Goal: Find specific page/section: Find specific page/section

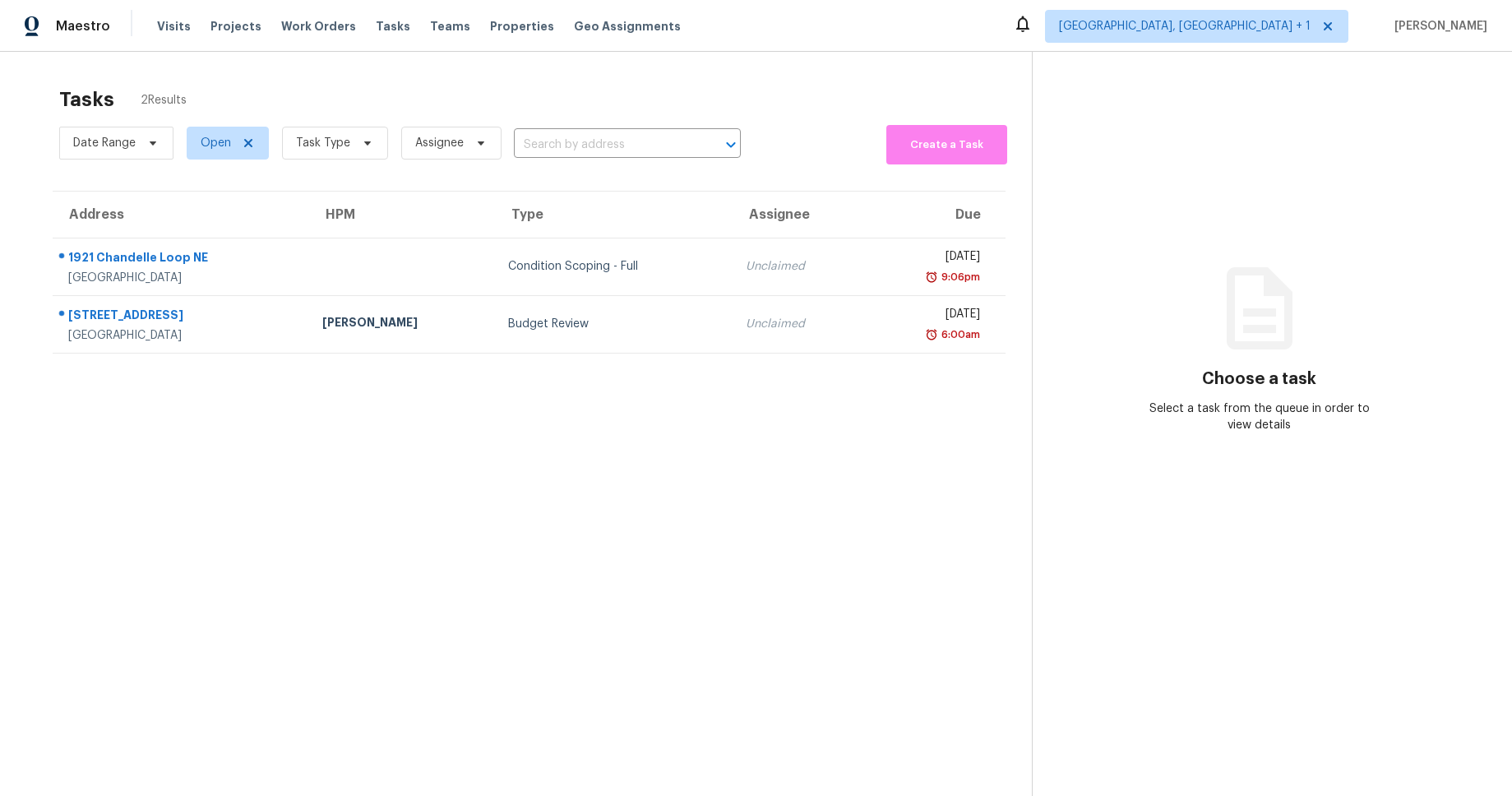
scroll to position [27, 0]
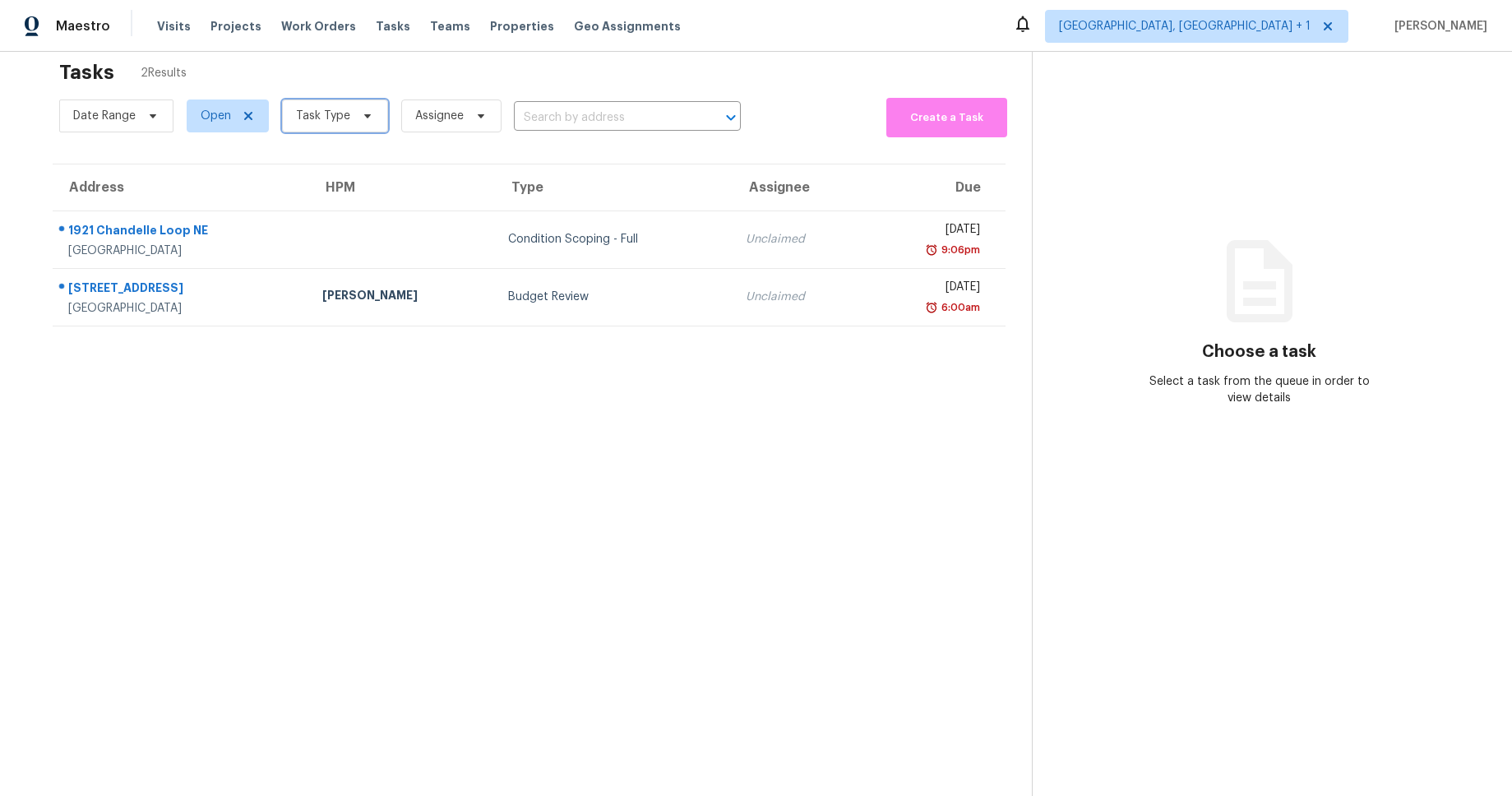
click at [355, 128] on span "Task Type" at bounding box center [335, 116] width 106 height 33
click at [219, 398] on section "Tasks 2 Results Date Range Open Task Type Assignee ​ Create a Task Address HPM …" at bounding box center [529, 435] width 1005 height 770
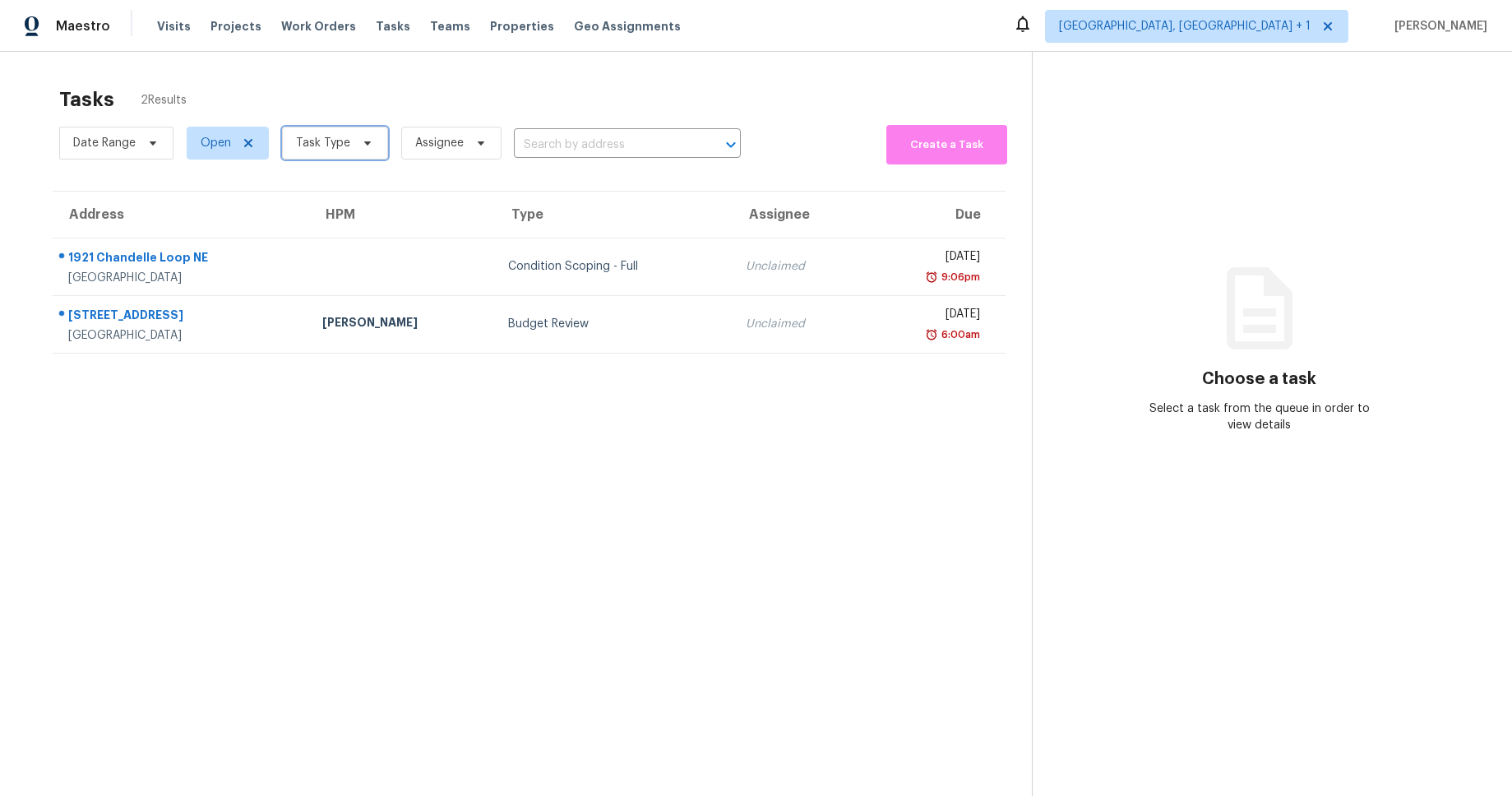
click at [331, 150] on span "Task Type" at bounding box center [323, 143] width 54 height 16
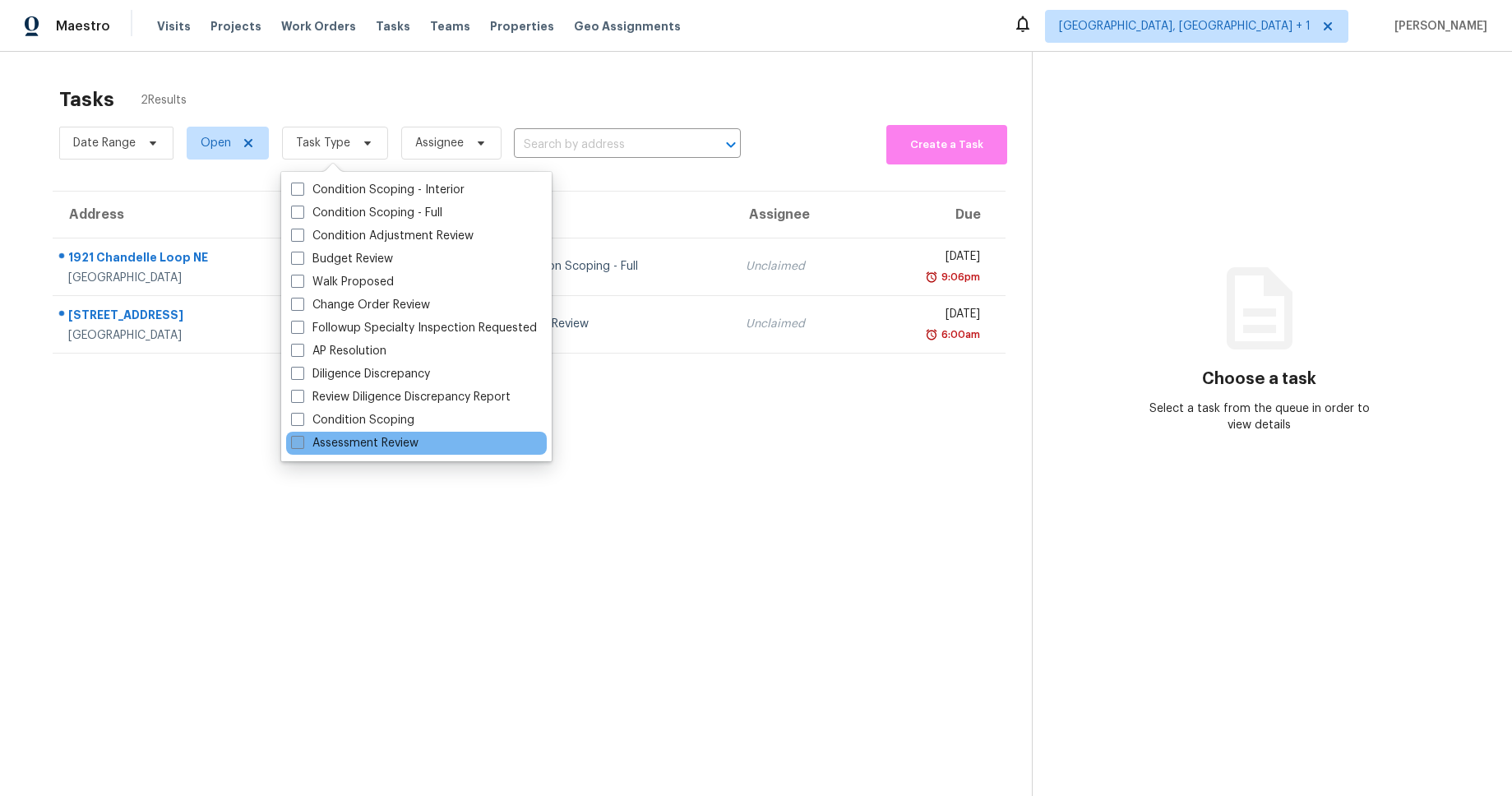
click at [384, 445] on label "Assessment Review" at bounding box center [355, 442] width 128 height 16
click at [302, 445] on input "Assessment Review" at bounding box center [296, 440] width 11 height 11
checkbox input "true"
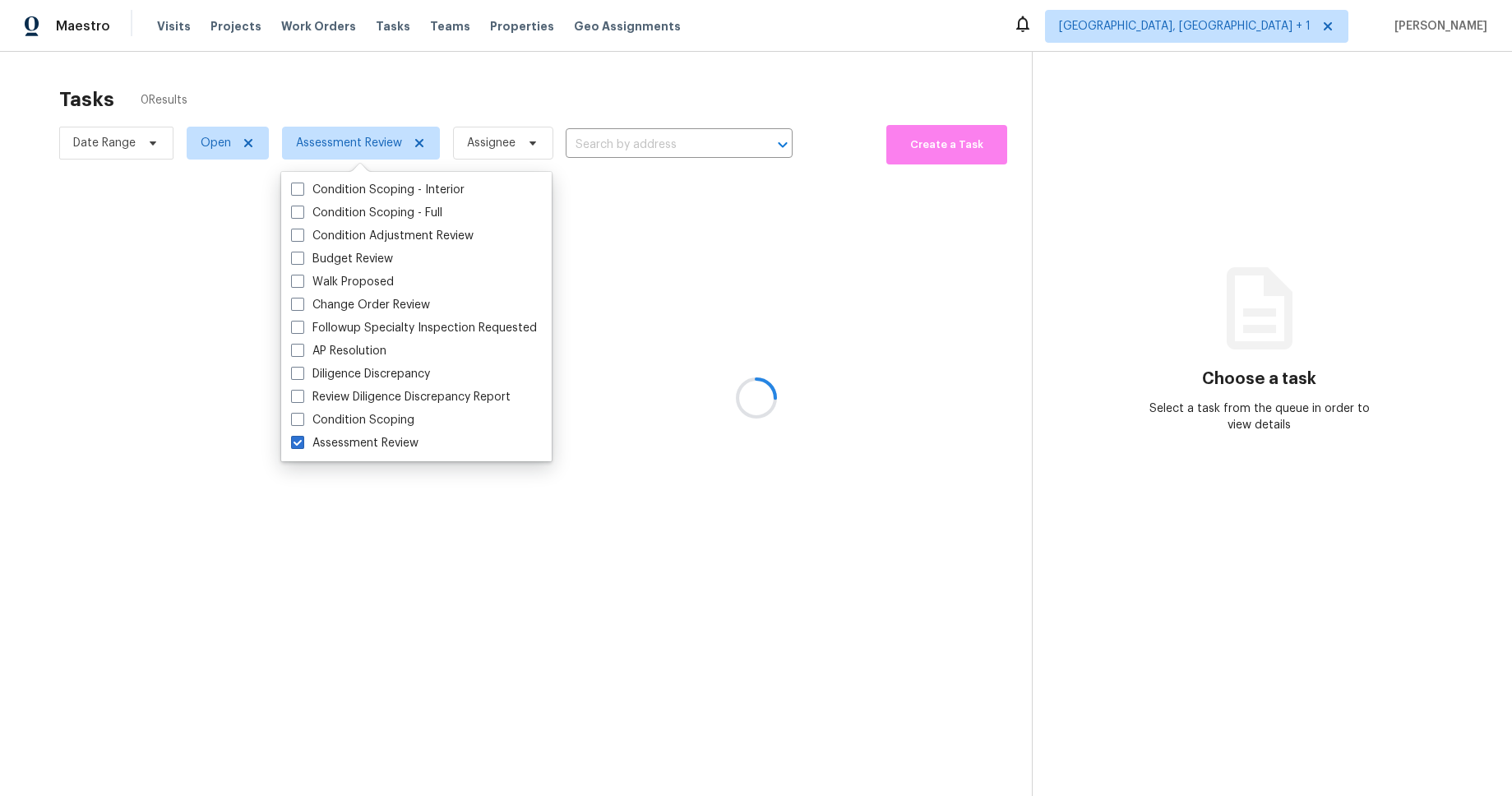
click at [559, 75] on div at bounding box center [756, 398] width 1512 height 796
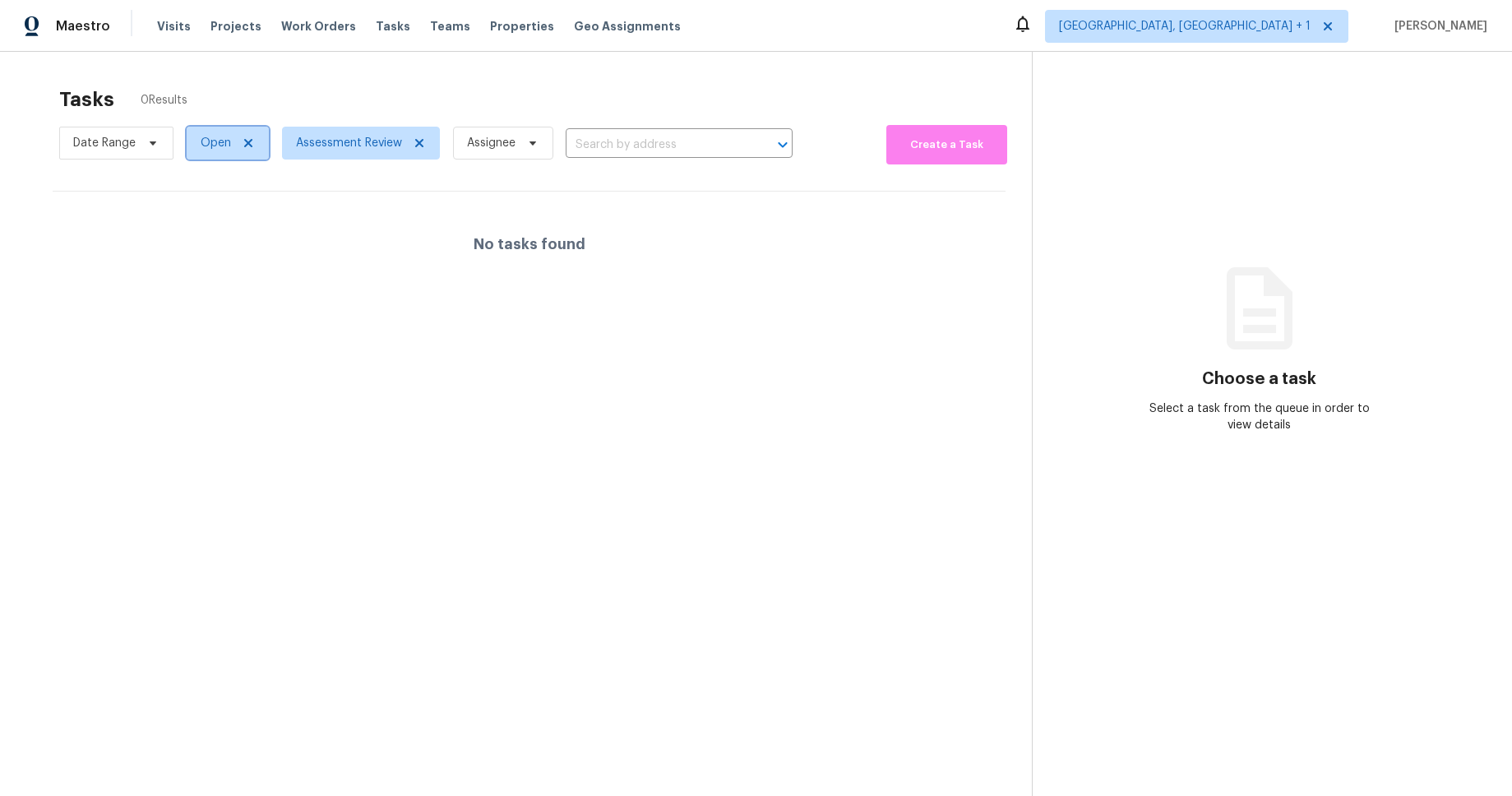
click at [244, 142] on icon at bounding box center [247, 142] width 13 height 13
click at [378, 89] on div "Tasks 0 Results" at bounding box center [546, 100] width 973 height 43
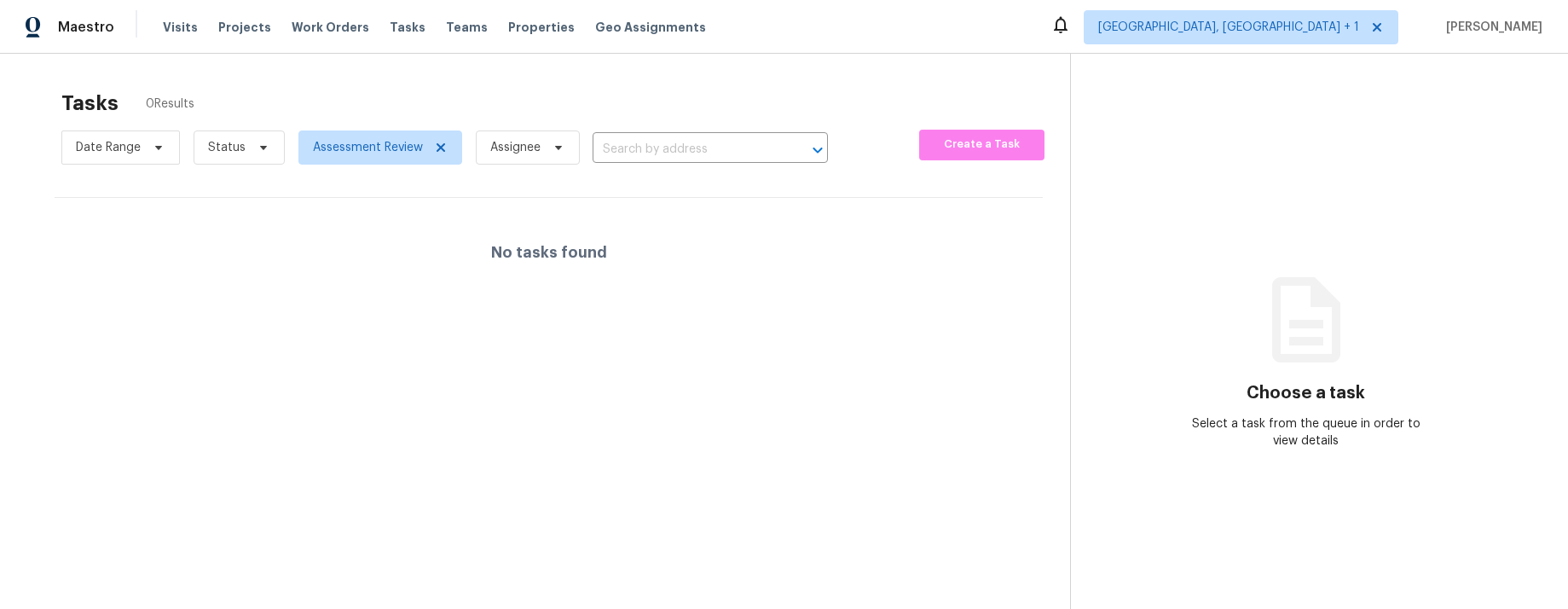
click at [1078, 602] on section "Choose a task Select a task from the queue in order to view details" at bounding box center [1305, 358] width 471 height 609
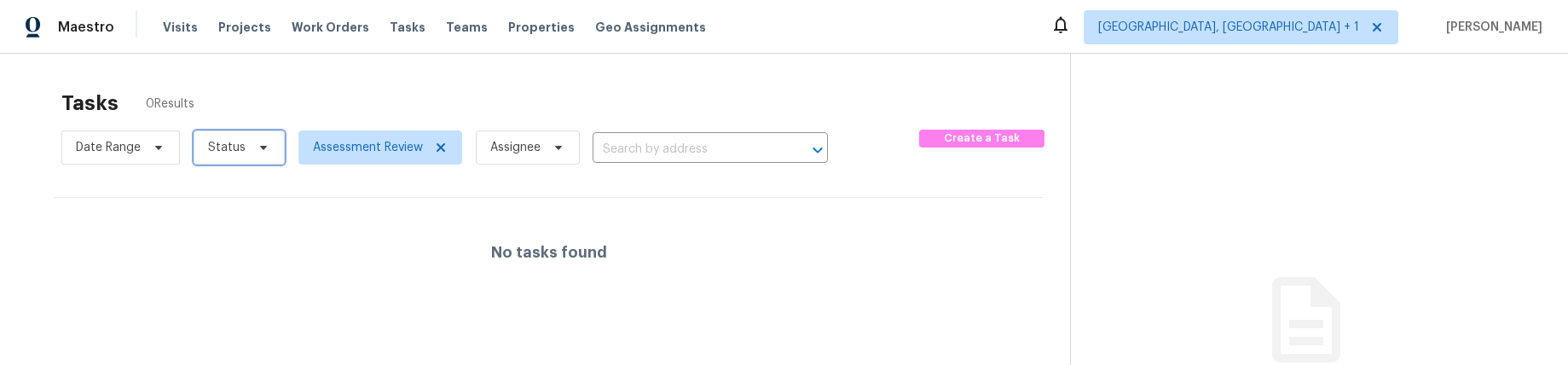
click at [257, 145] on icon at bounding box center [263, 147] width 13 height 13
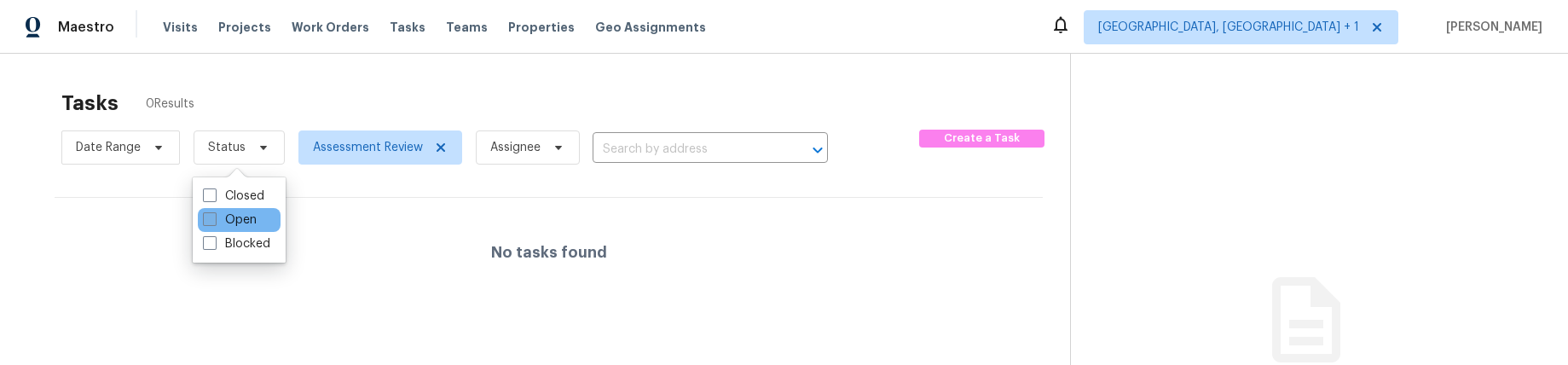
click at [235, 218] on label "Open" at bounding box center [229, 220] width 54 height 17
click at [214, 218] on input "Open" at bounding box center [208, 217] width 11 height 11
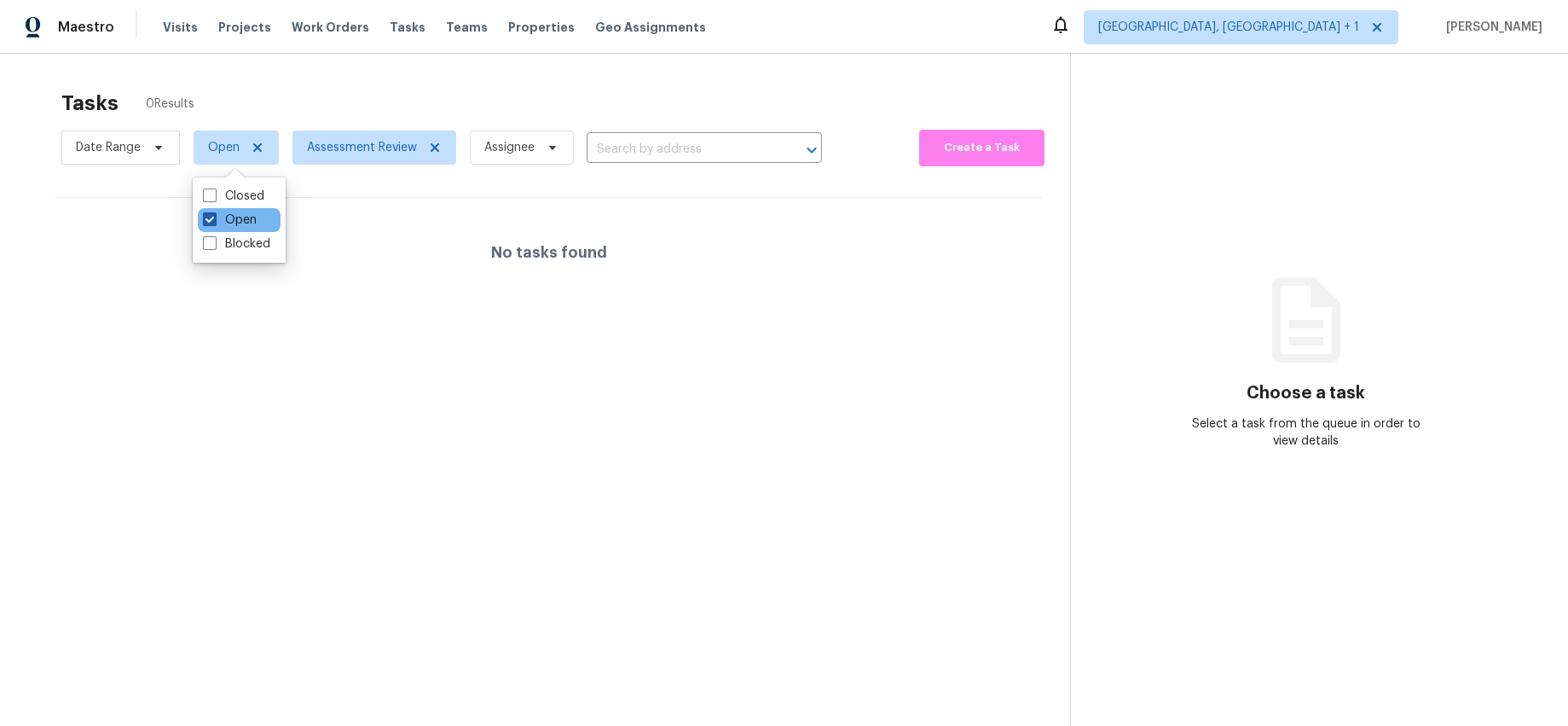
click at [210, 218] on span at bounding box center [209, 219] width 13 height 13
click at [210, 218] on input "Open" at bounding box center [208, 217] width 11 height 11
checkbox input "false"
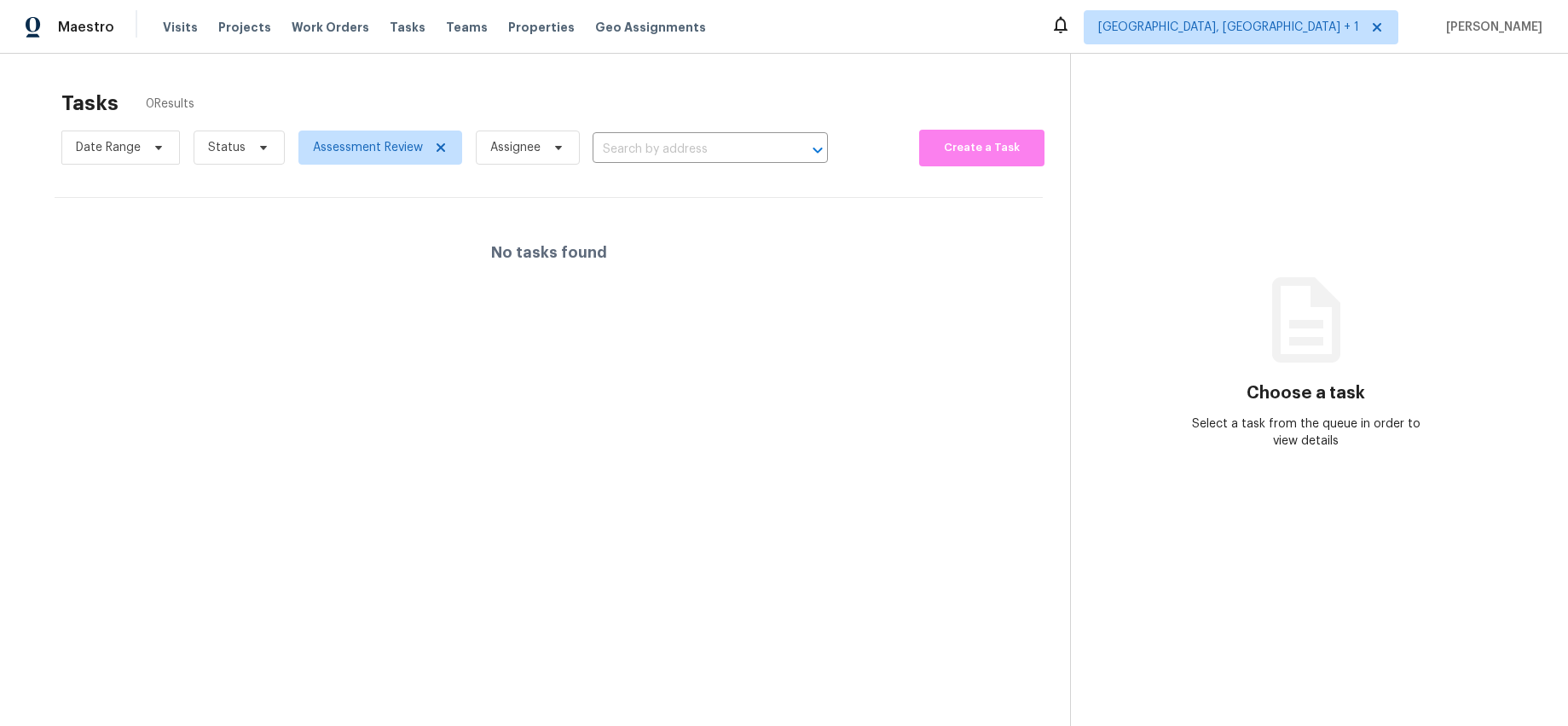
click at [437, 328] on section "Tasks 0 Results Date Range Status Assessment Review Assignee ​ Create a Task No…" at bounding box center [549, 430] width 1042 height 699
click at [443, 150] on icon at bounding box center [440, 147] width 13 height 13
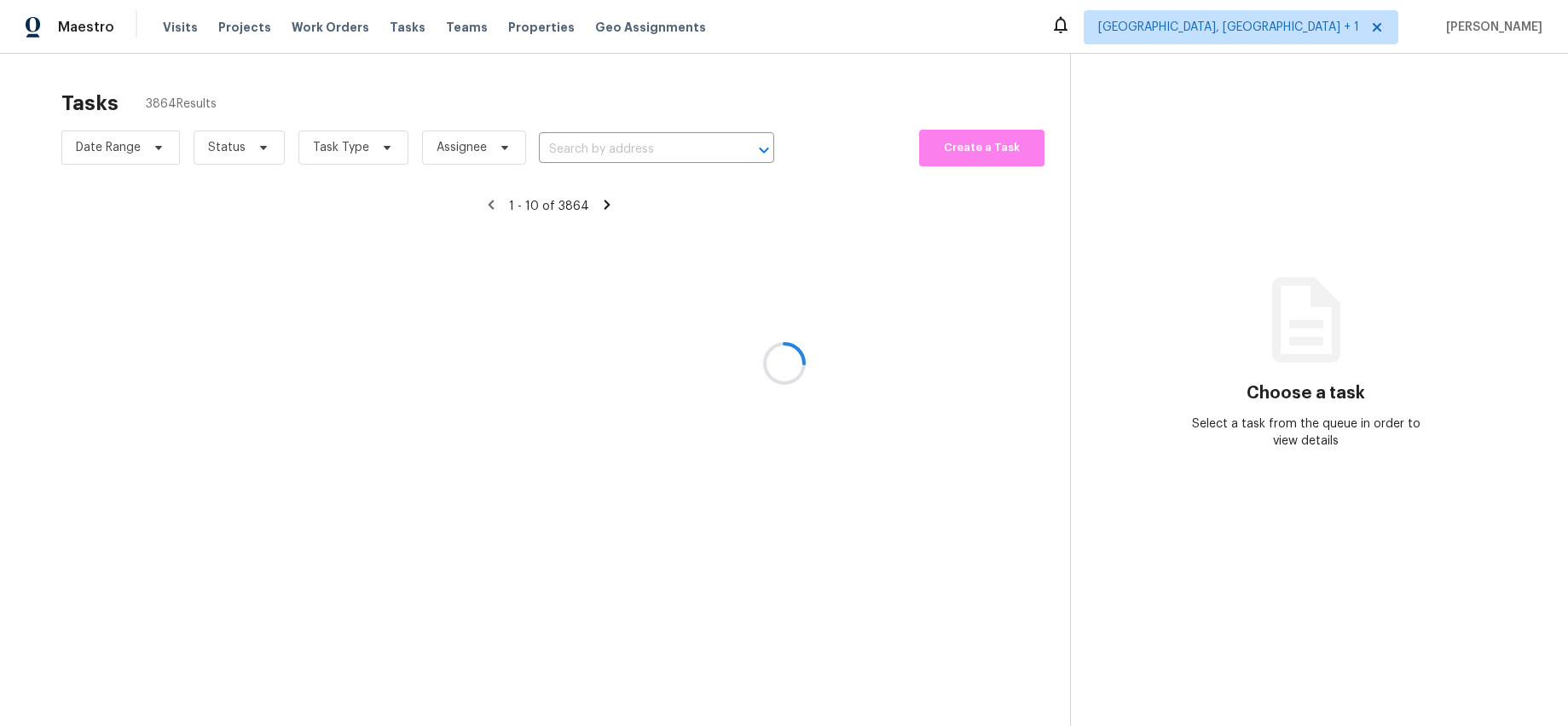
click at [1362, 26] on div at bounding box center [784, 363] width 1568 height 726
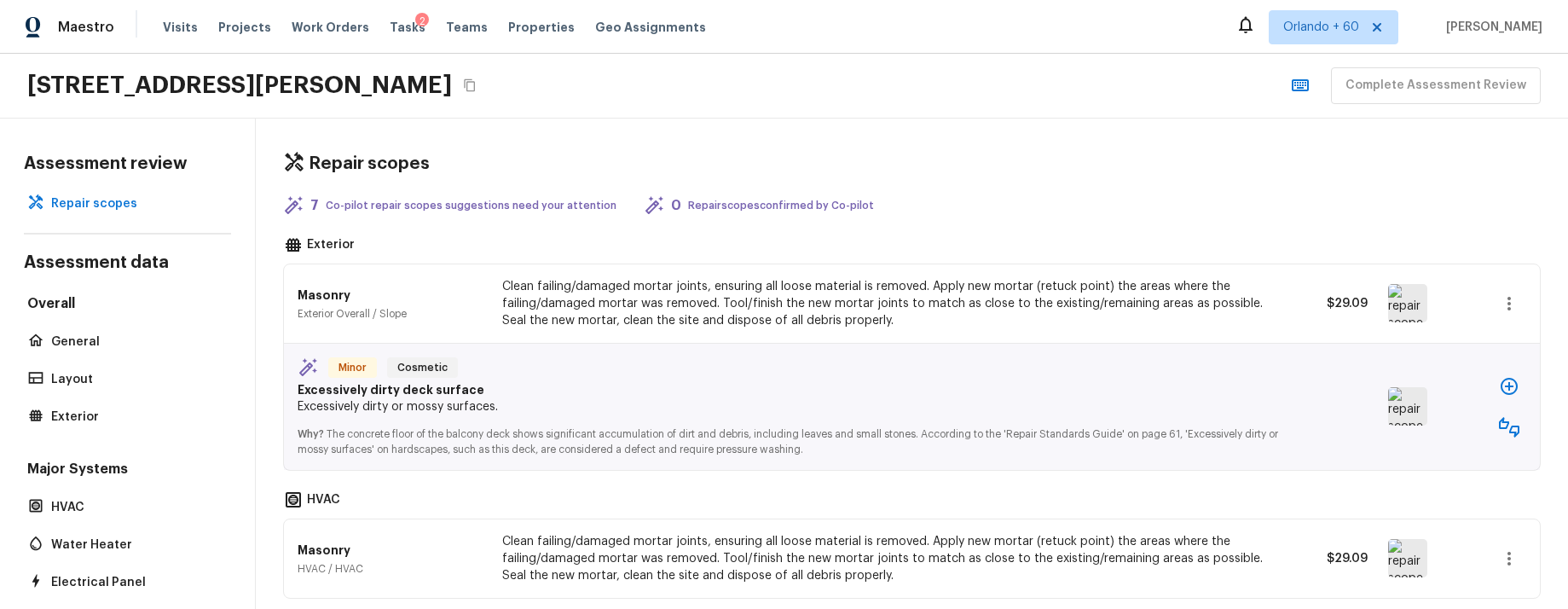
click at [730, 26] on div "Maestro Visits Projects Work Orders Tasks 2 Teams Properties Geo Assignments [G…" at bounding box center [784, 26] width 1568 height 54
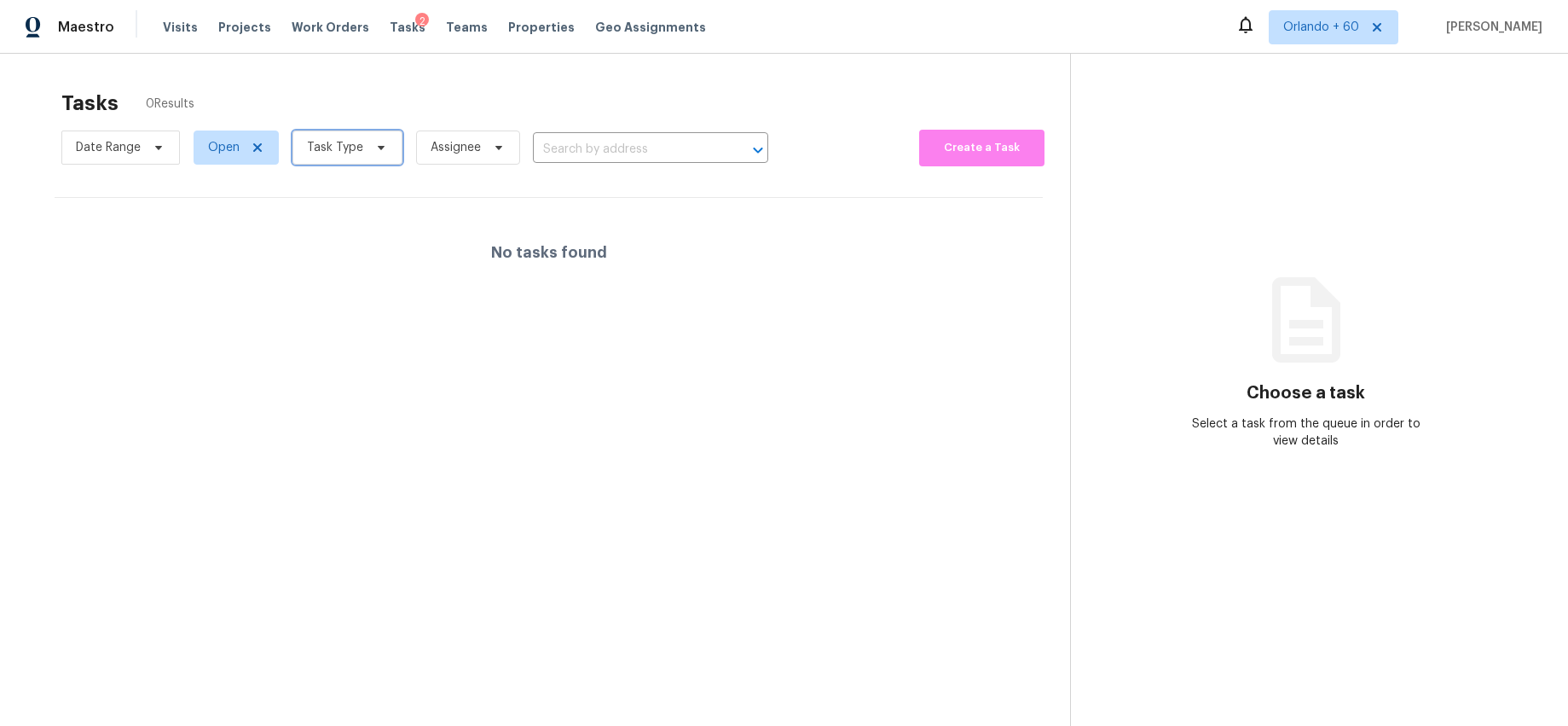
click at [358, 146] on span "Task Type" at bounding box center [335, 147] width 56 height 17
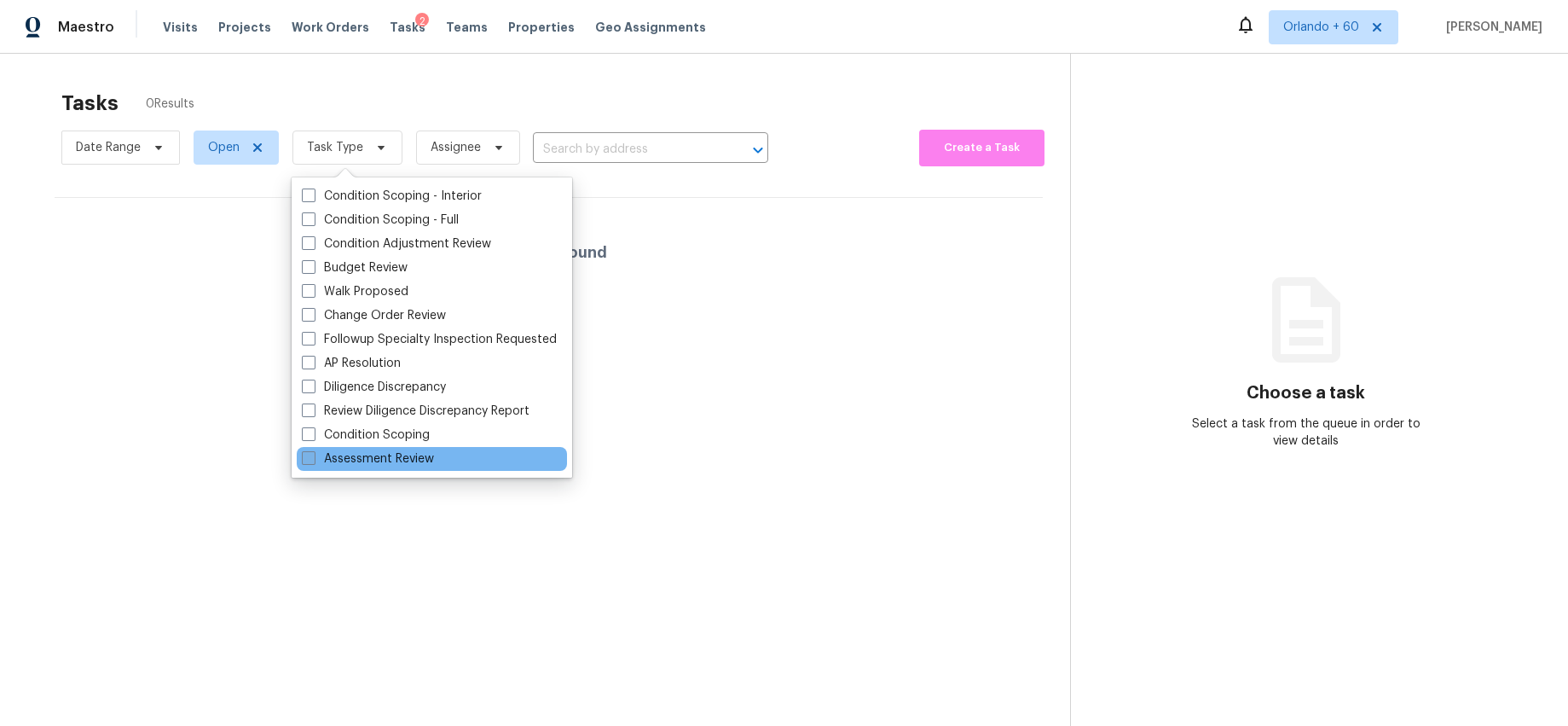
click at [310, 461] on span at bounding box center [308, 457] width 13 height 13
click at [310, 461] on input "Assessment Review" at bounding box center [307, 455] width 11 height 11
checkbox input "true"
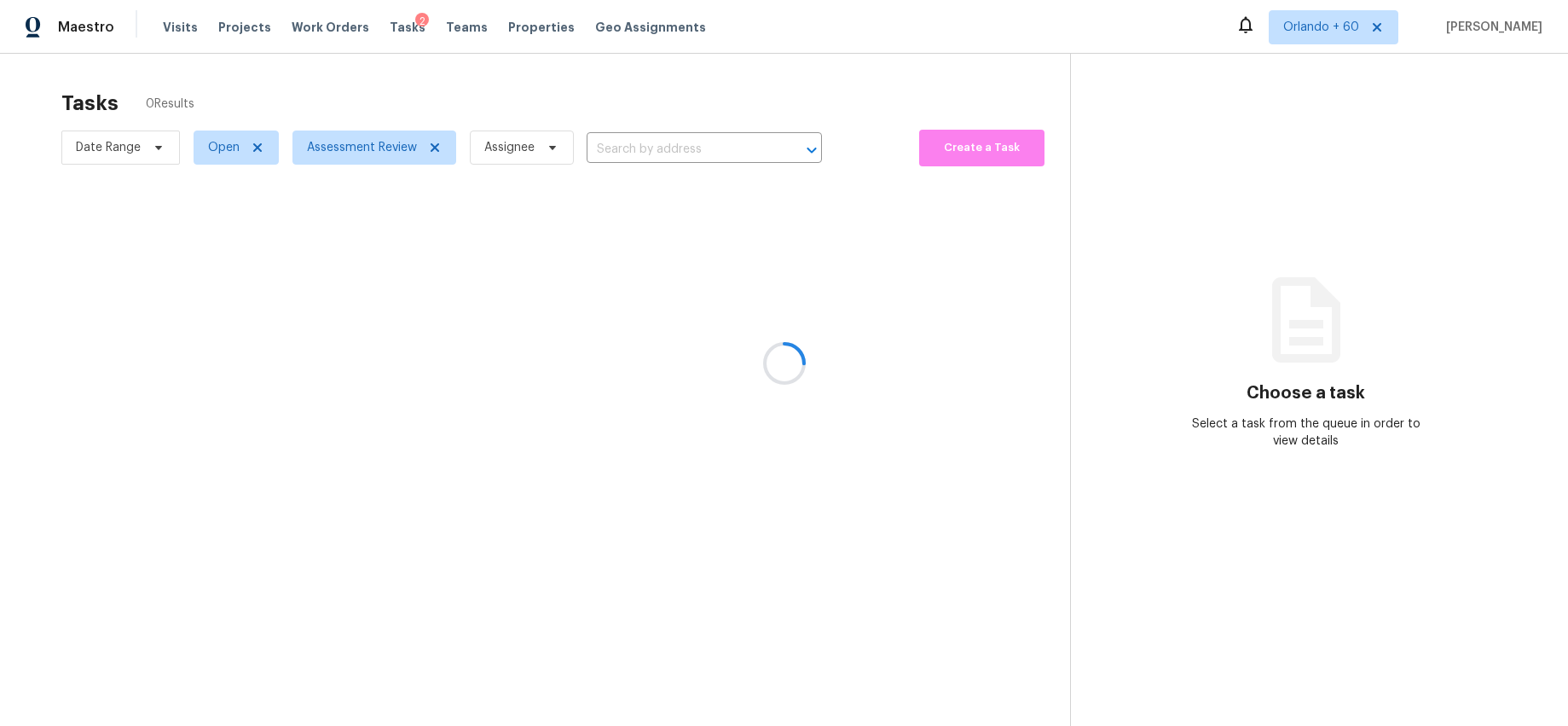
click at [220, 221] on div at bounding box center [784, 363] width 1568 height 726
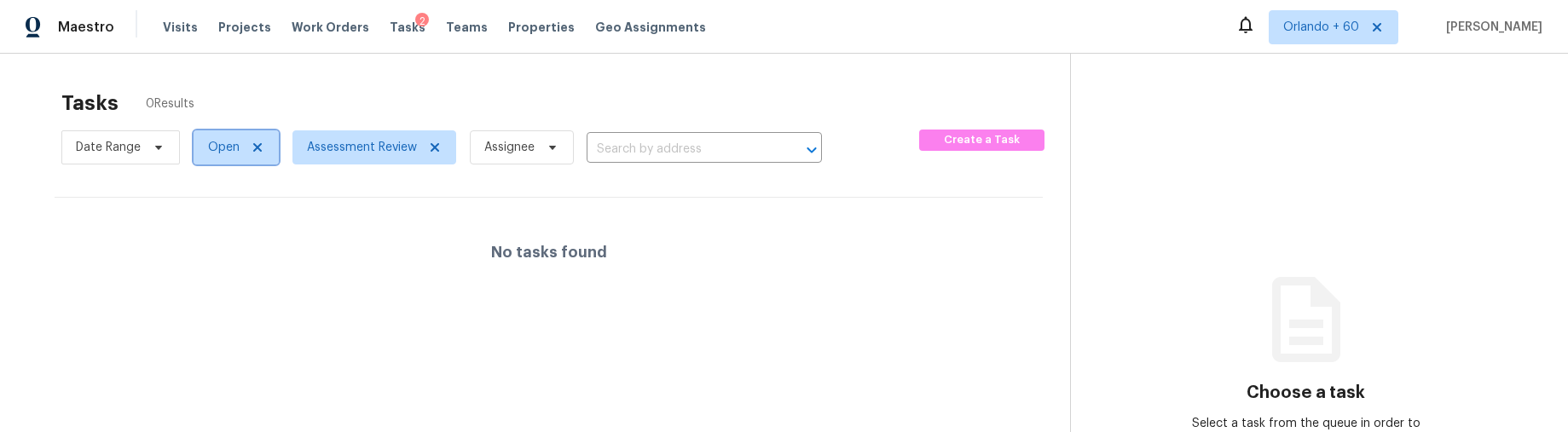
click at [255, 146] on icon at bounding box center [258, 147] width 9 height 9
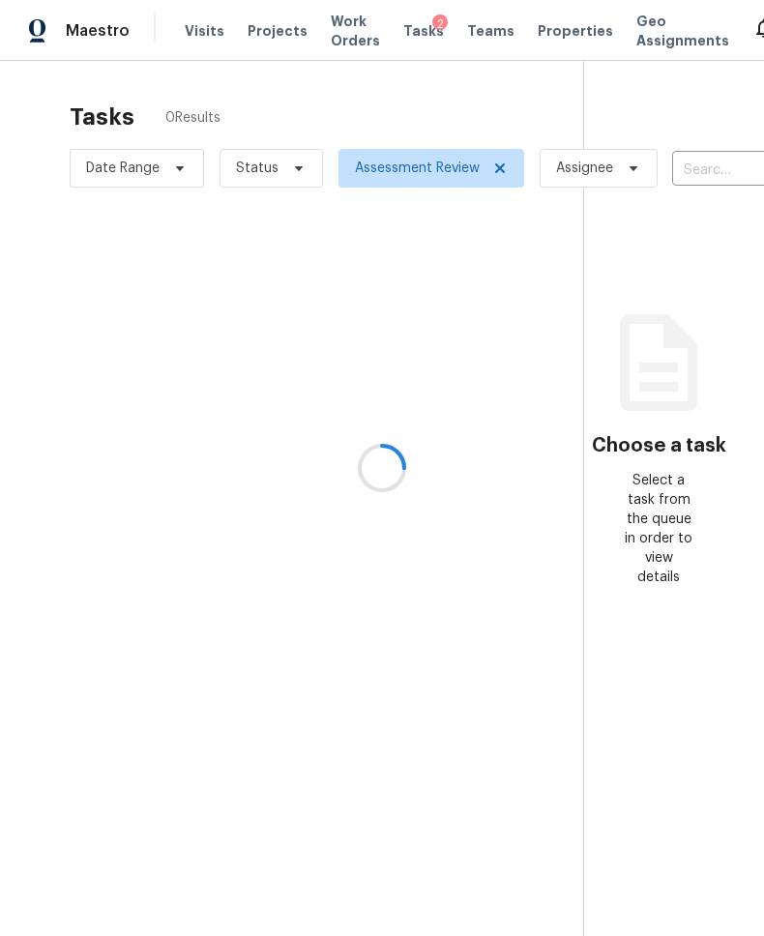
click at [748, 357] on div at bounding box center [382, 468] width 764 height 936
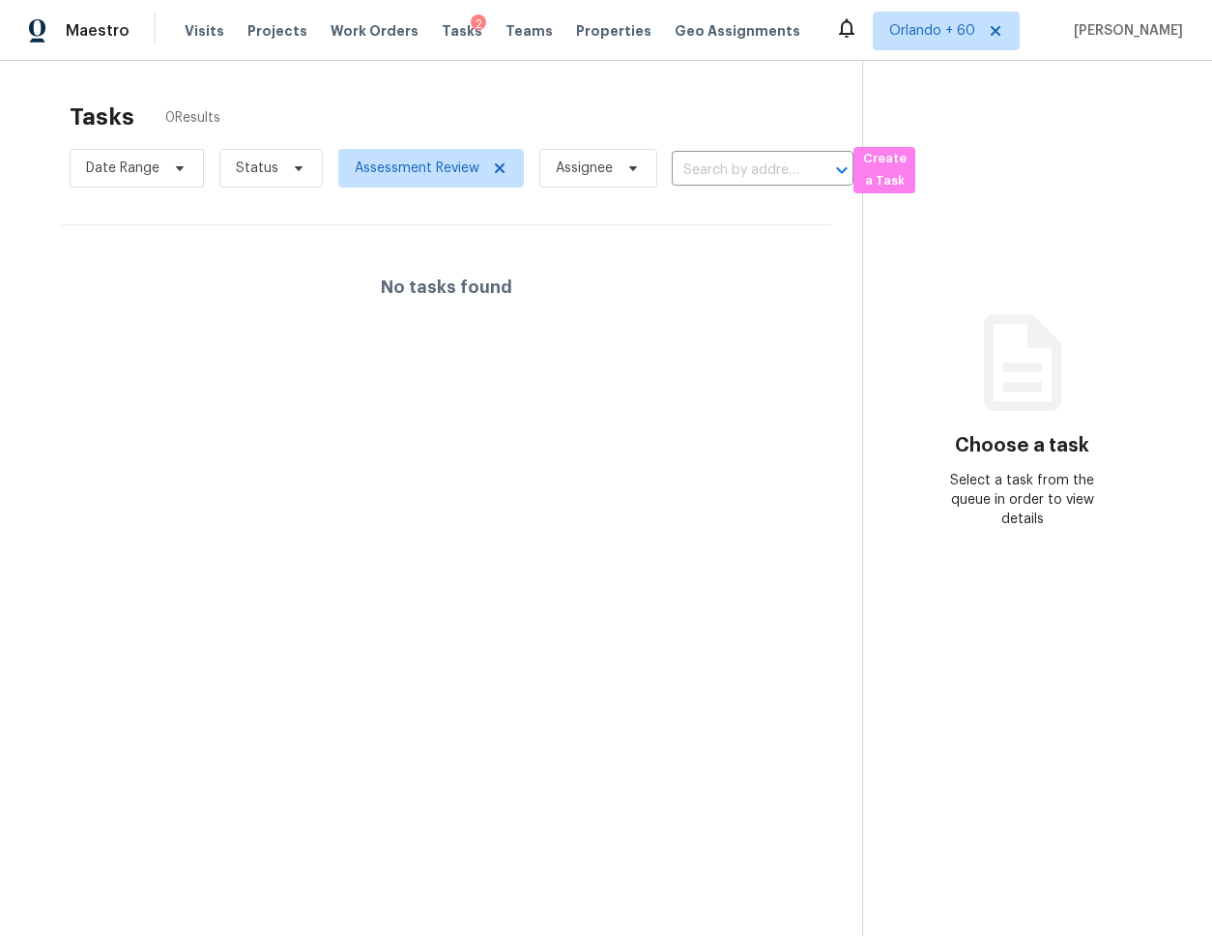
click at [743, 90] on div "Tasks 0 Results Date Range Status Assessment Review Assignee ​ Create a Task No…" at bounding box center [606, 529] width 1212 height 936
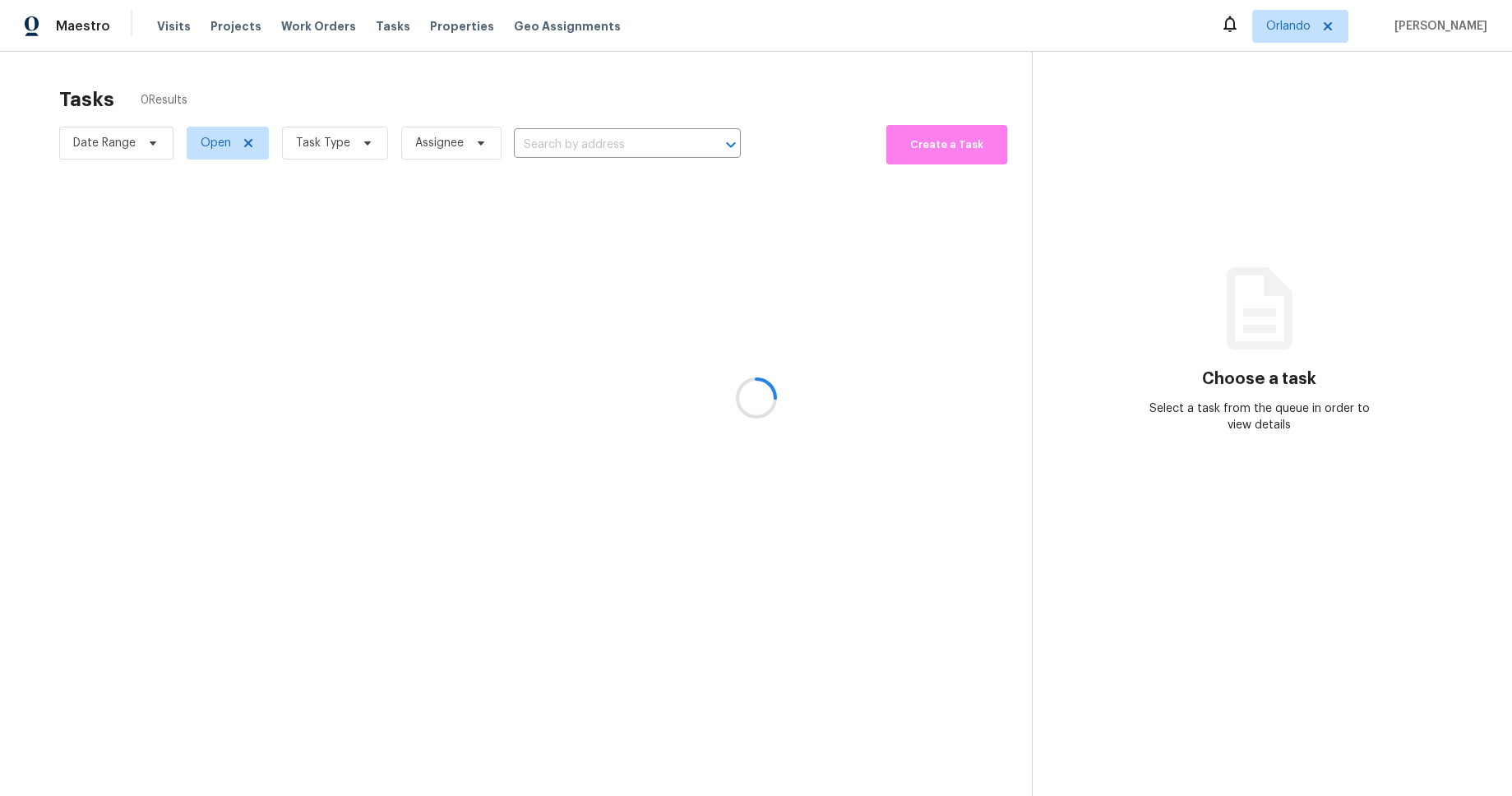
click at [1317, 31] on div at bounding box center [756, 398] width 1512 height 796
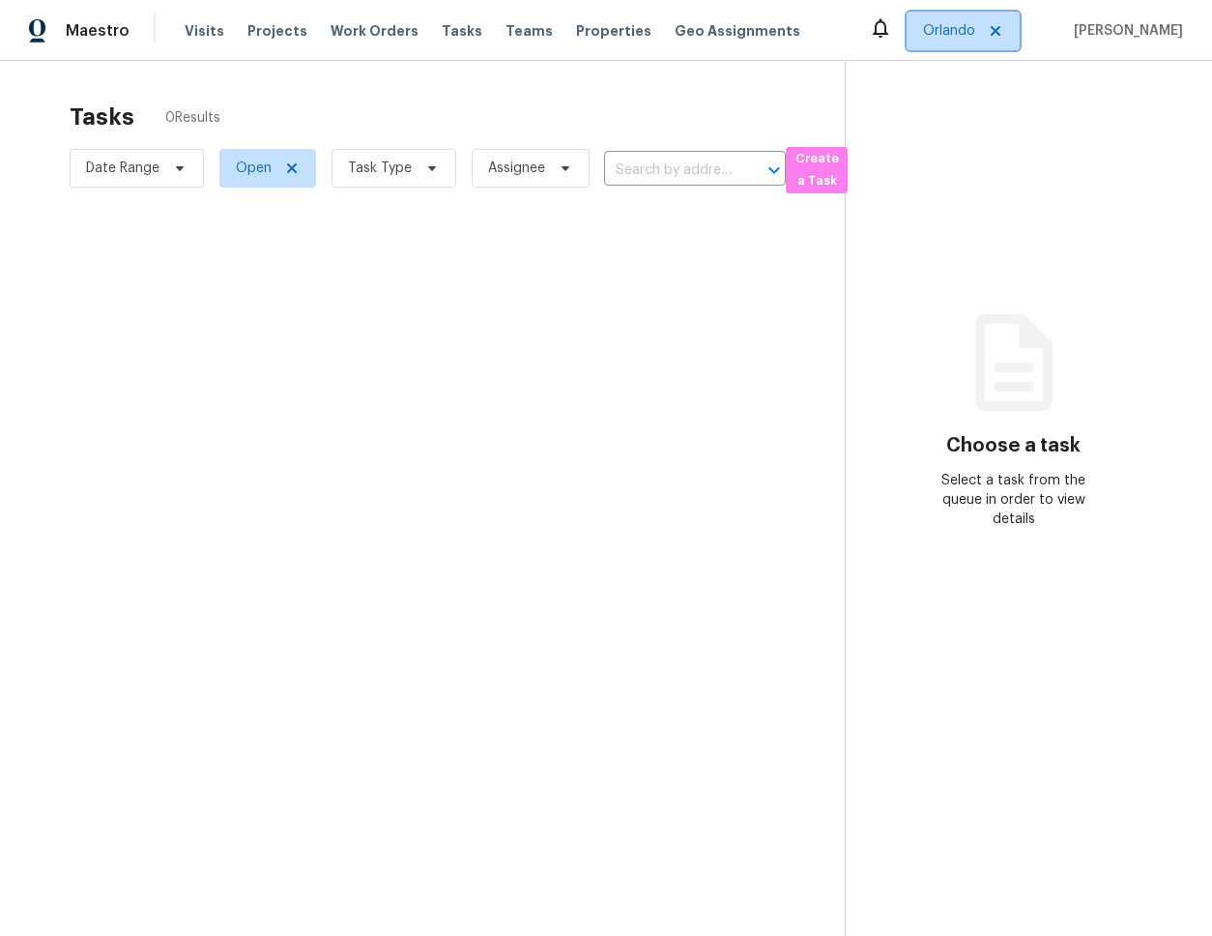
click at [1004, 26] on icon at bounding box center [995, 30] width 15 height 15
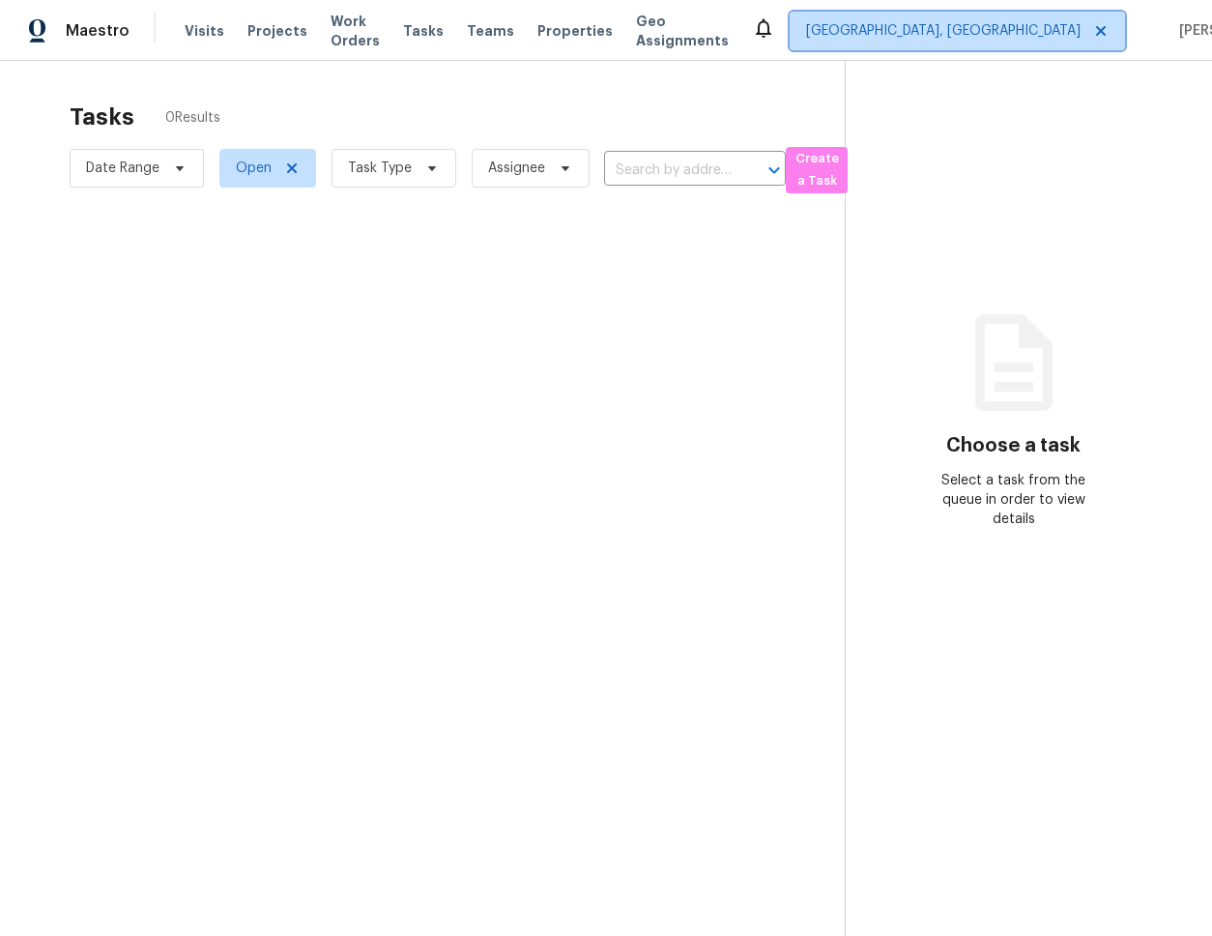
click at [975, 31] on span "[GEOGRAPHIC_DATA], [GEOGRAPHIC_DATA]" at bounding box center [943, 30] width 275 height 19
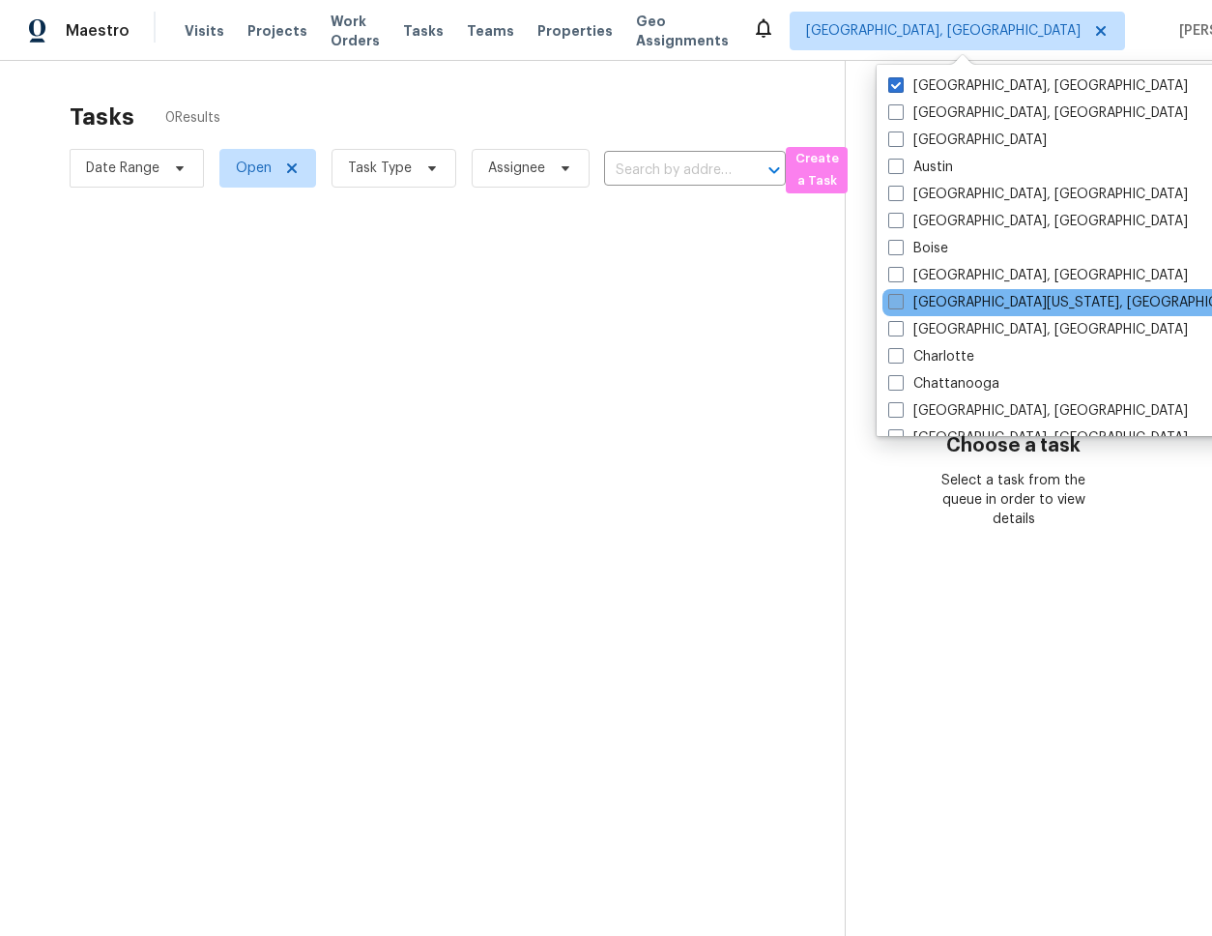
click at [983, 307] on label "[GEOGRAPHIC_DATA][US_STATE], [GEOGRAPHIC_DATA]" at bounding box center [1075, 302] width 372 height 19
click at [901, 306] on input "[GEOGRAPHIC_DATA][US_STATE], [GEOGRAPHIC_DATA]" at bounding box center [895, 299] width 13 height 13
checkbox input "true"
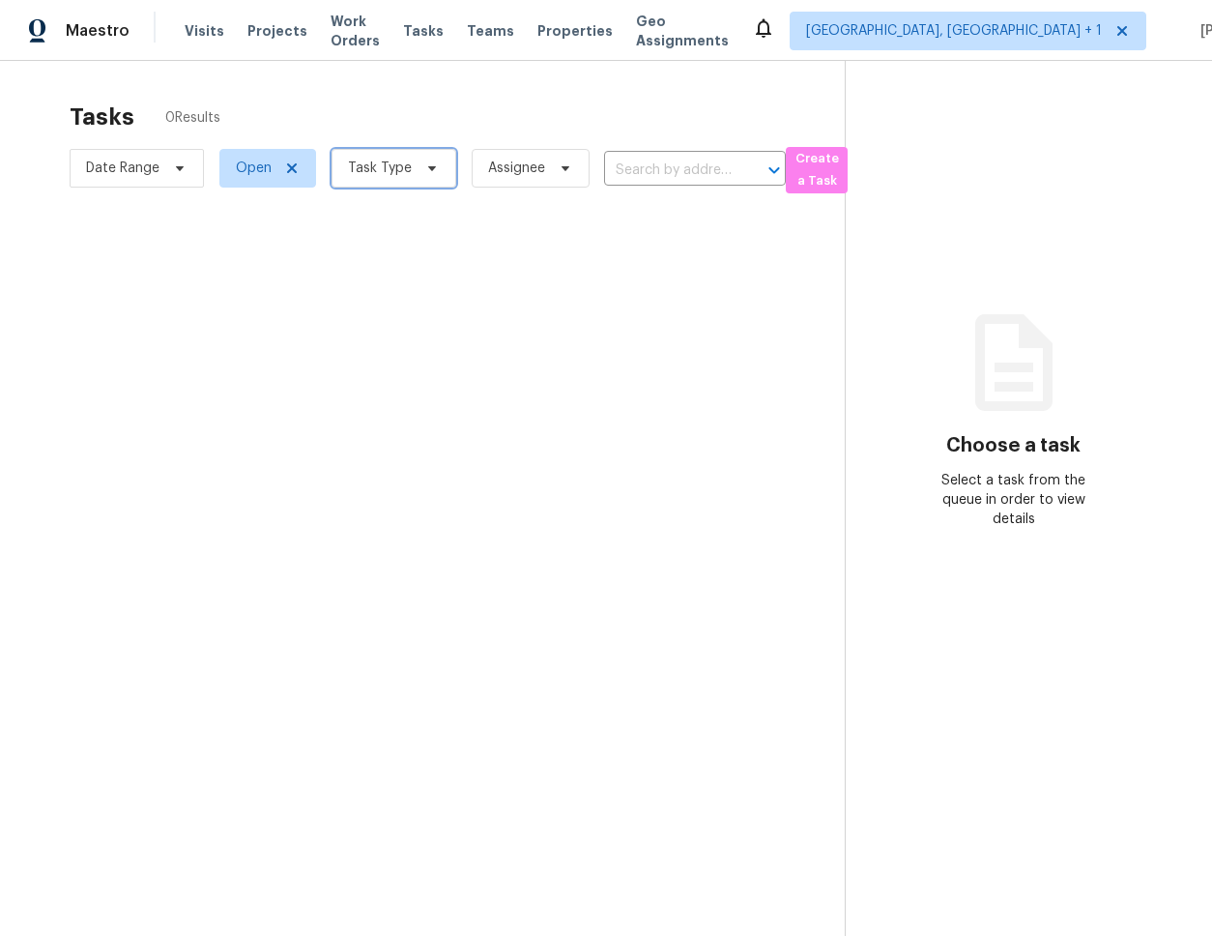
click at [368, 174] on span "Task Type" at bounding box center [380, 168] width 64 height 19
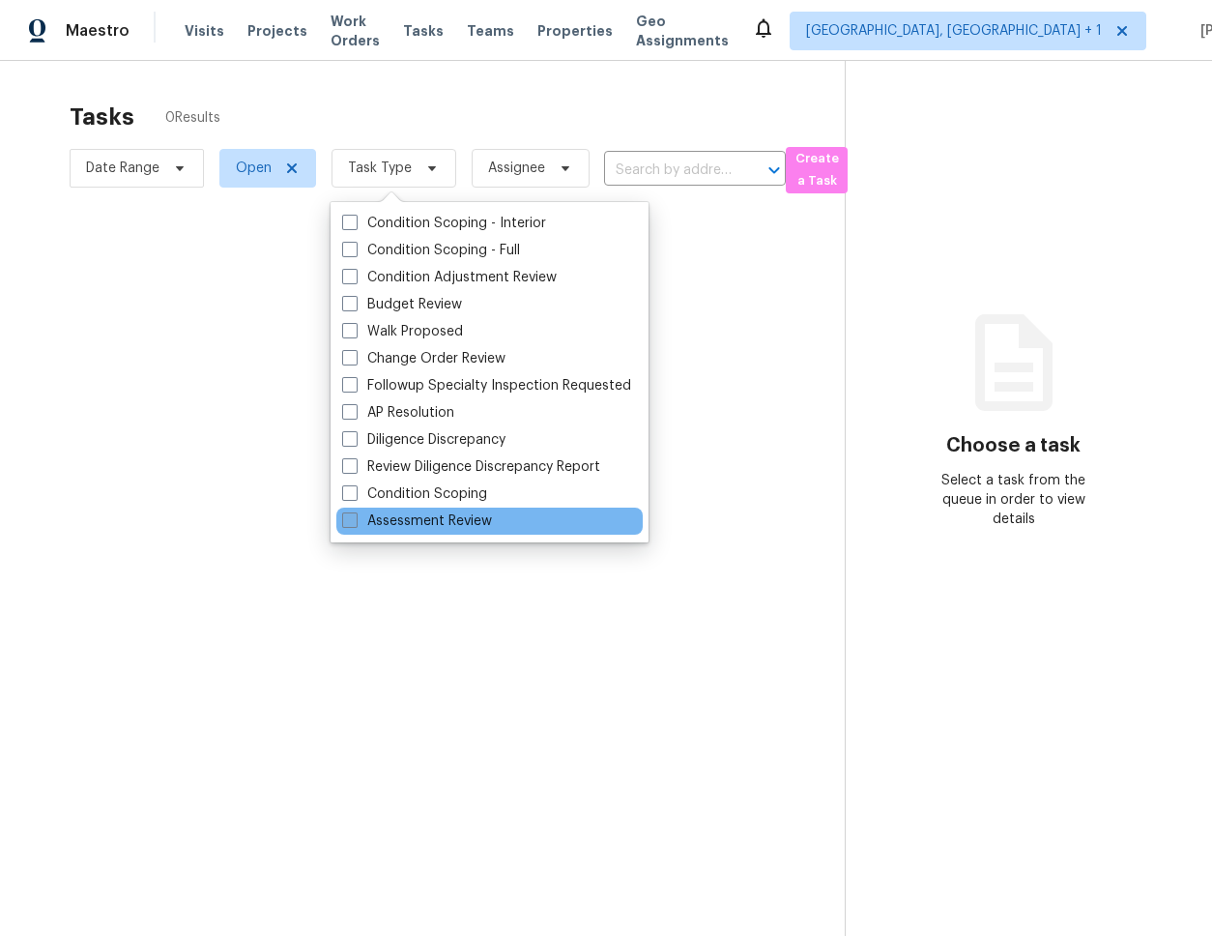
click at [440, 527] on label "Assessment Review" at bounding box center [417, 520] width 150 height 19
click at [355, 524] on input "Assessment Review" at bounding box center [348, 517] width 13 height 13
checkbox input "true"
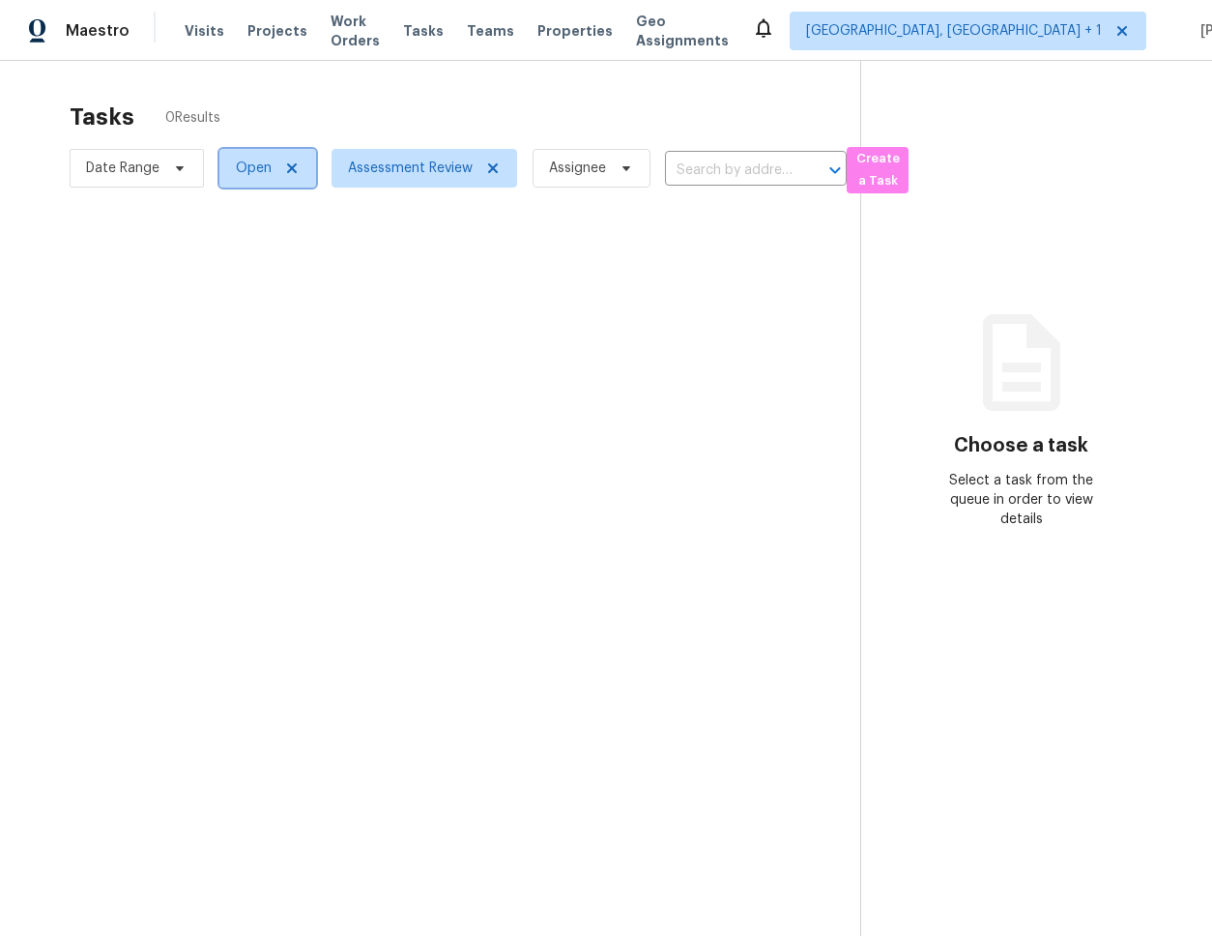
click at [293, 163] on icon at bounding box center [292, 168] width 10 height 10
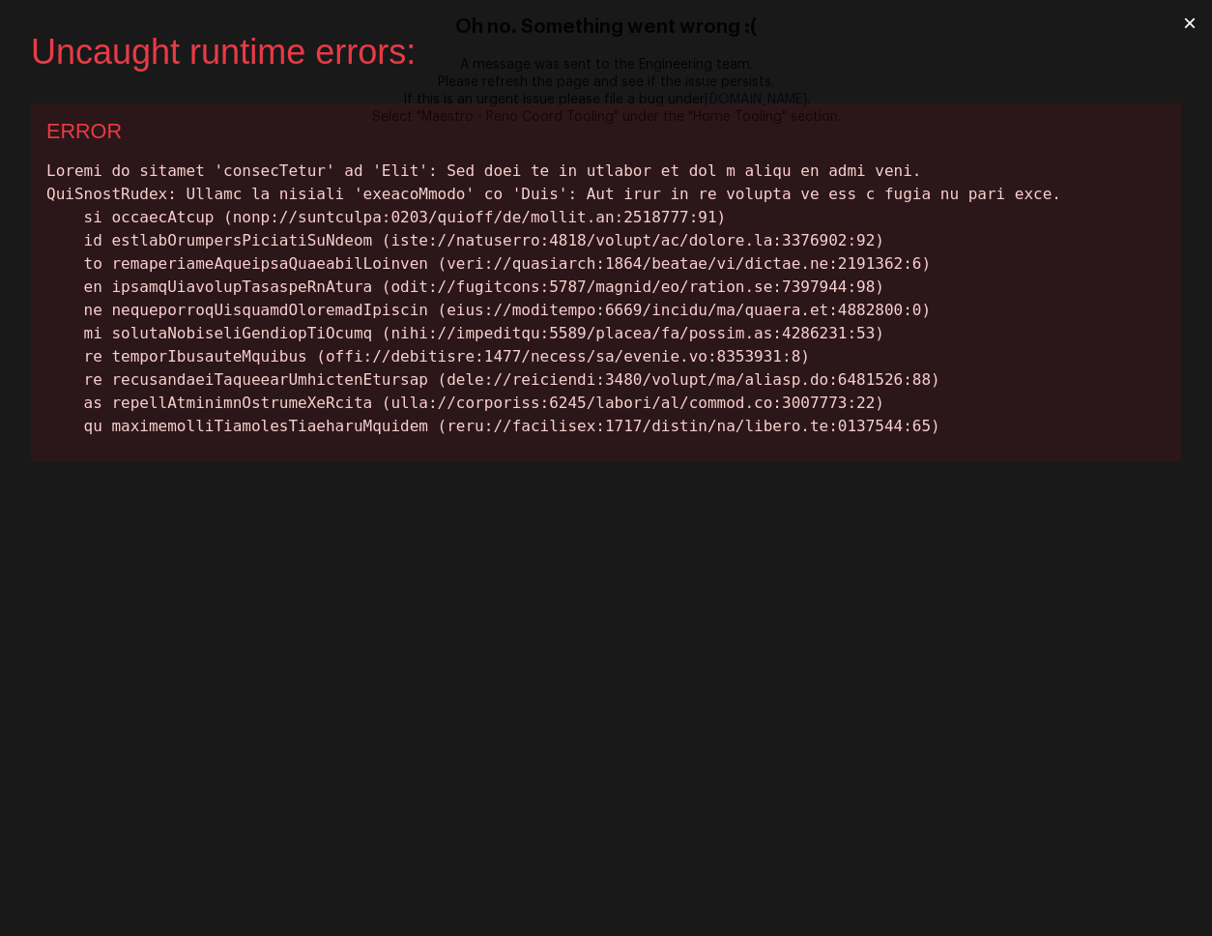
click at [1182, 24] on button "×" at bounding box center [1190, 23] width 44 height 46
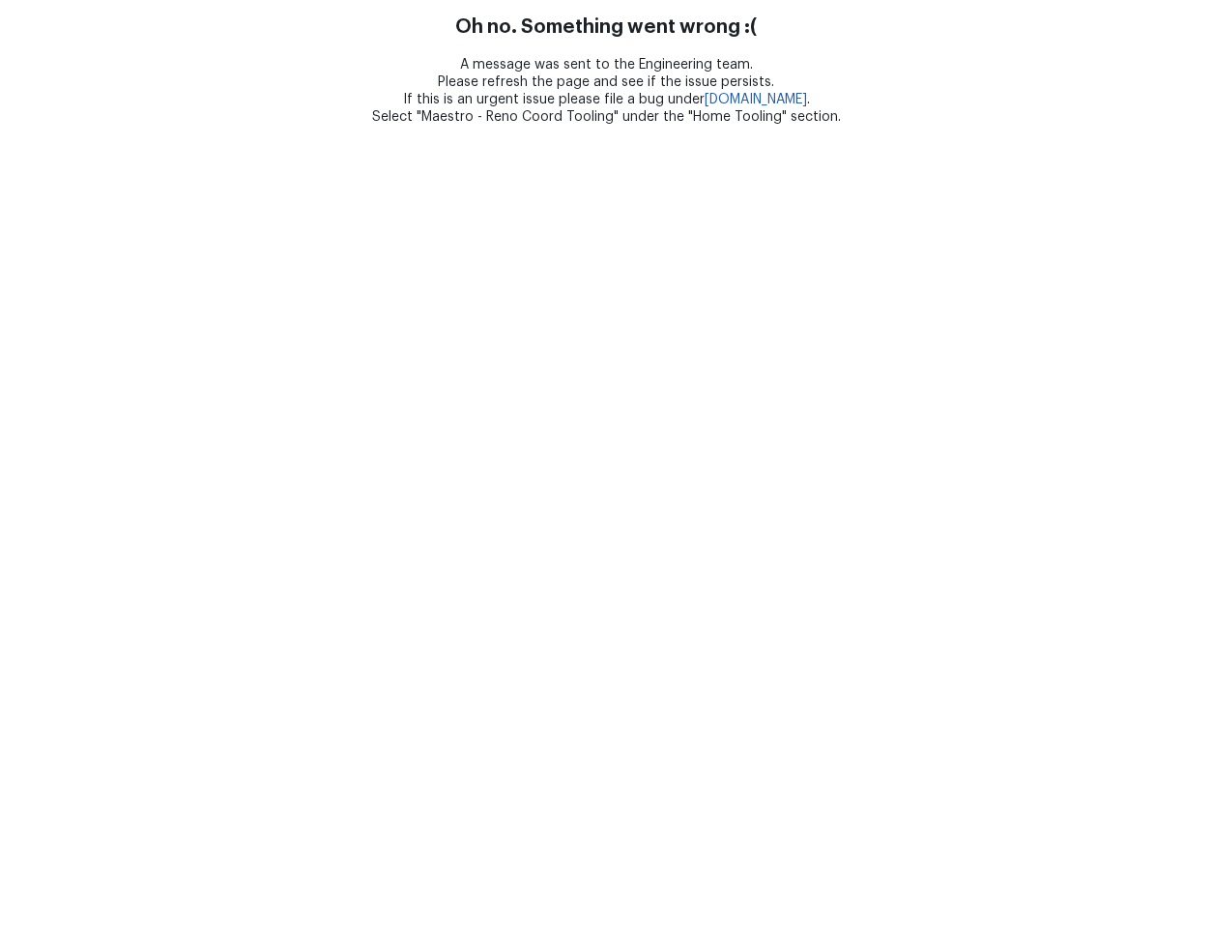
click at [1054, 112] on div "A message was sent to the Engineering team. Please refresh the page and see if …" at bounding box center [606, 91] width 1212 height 70
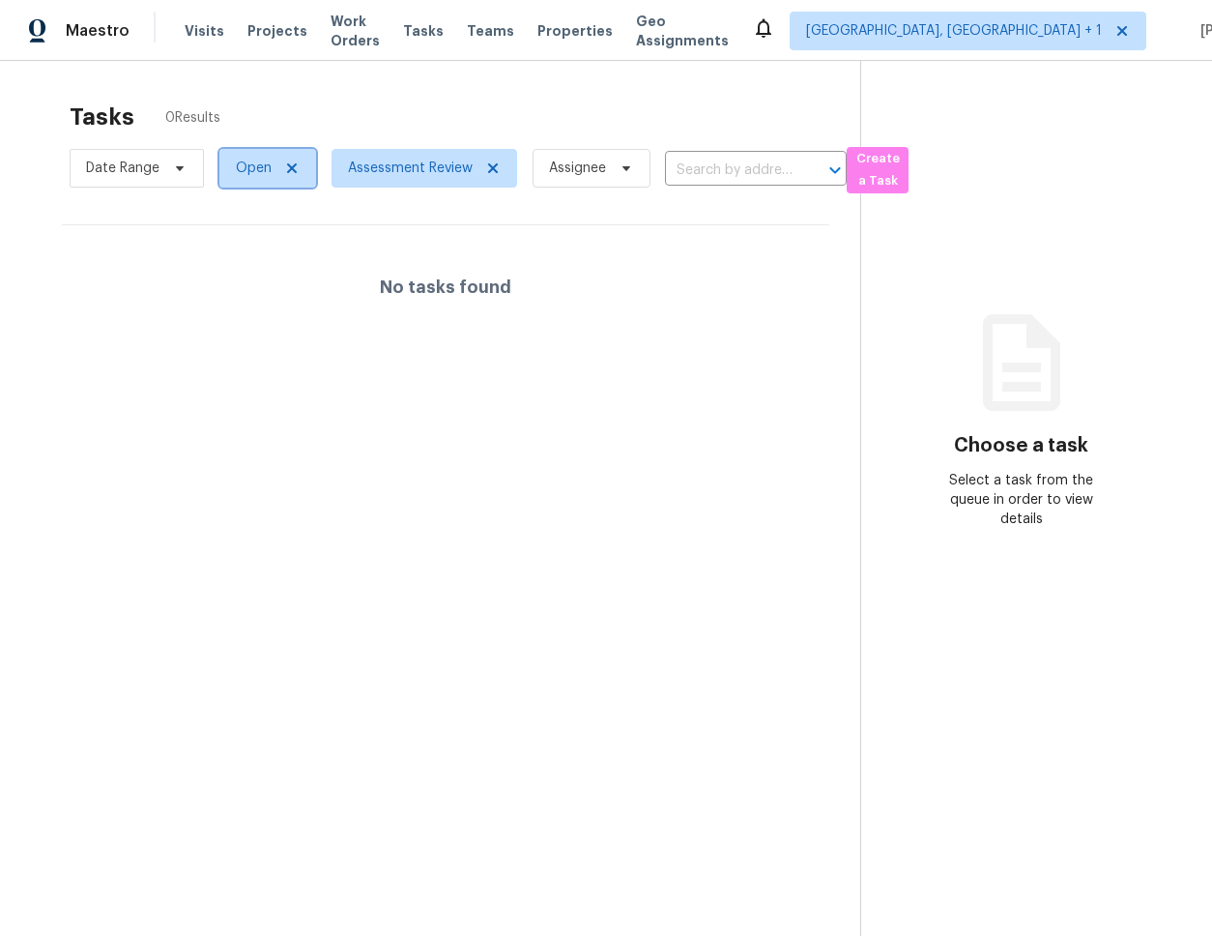
click at [298, 167] on span "Open" at bounding box center [267, 168] width 97 height 39
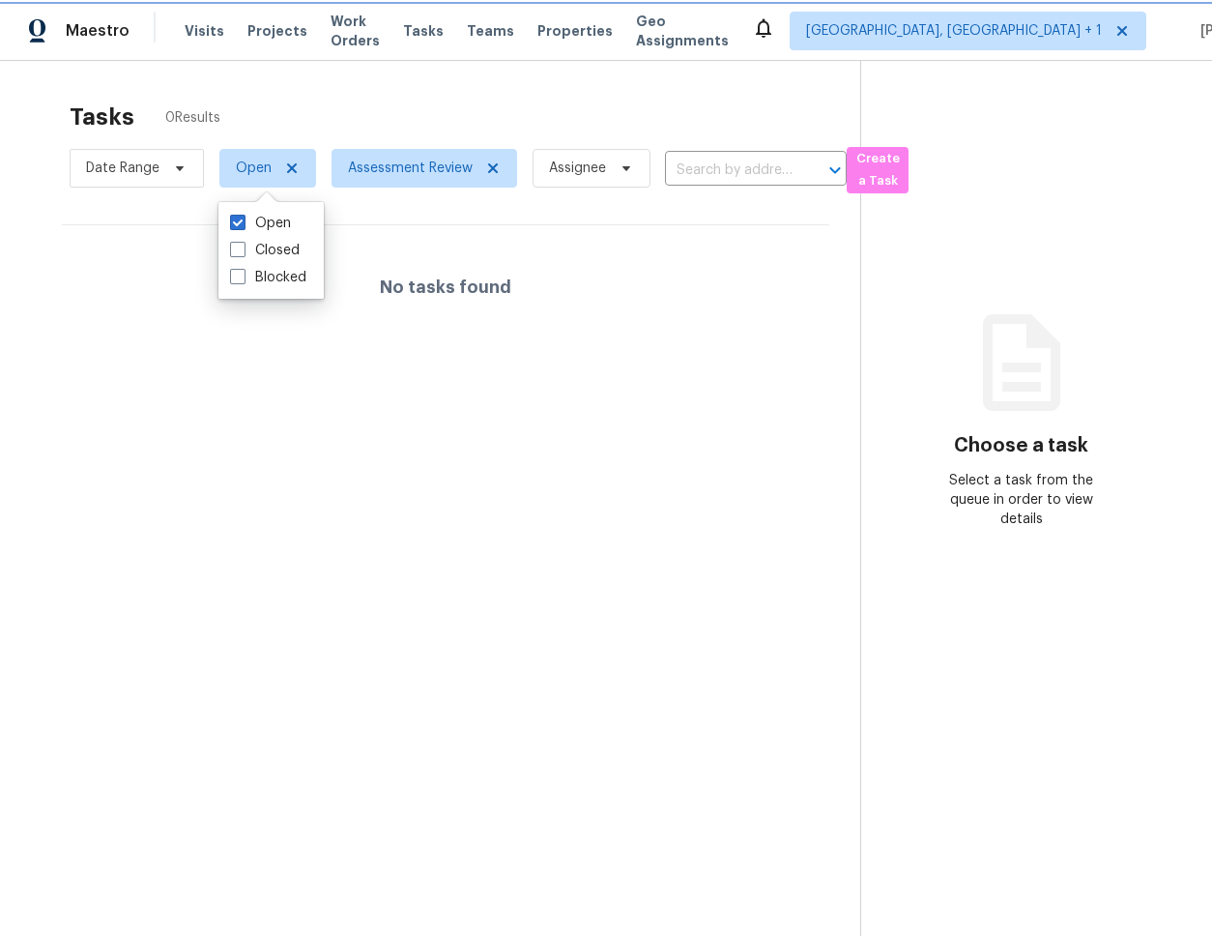
click at [294, 168] on icon at bounding box center [291, 167] width 15 height 15
checkbox input "false"
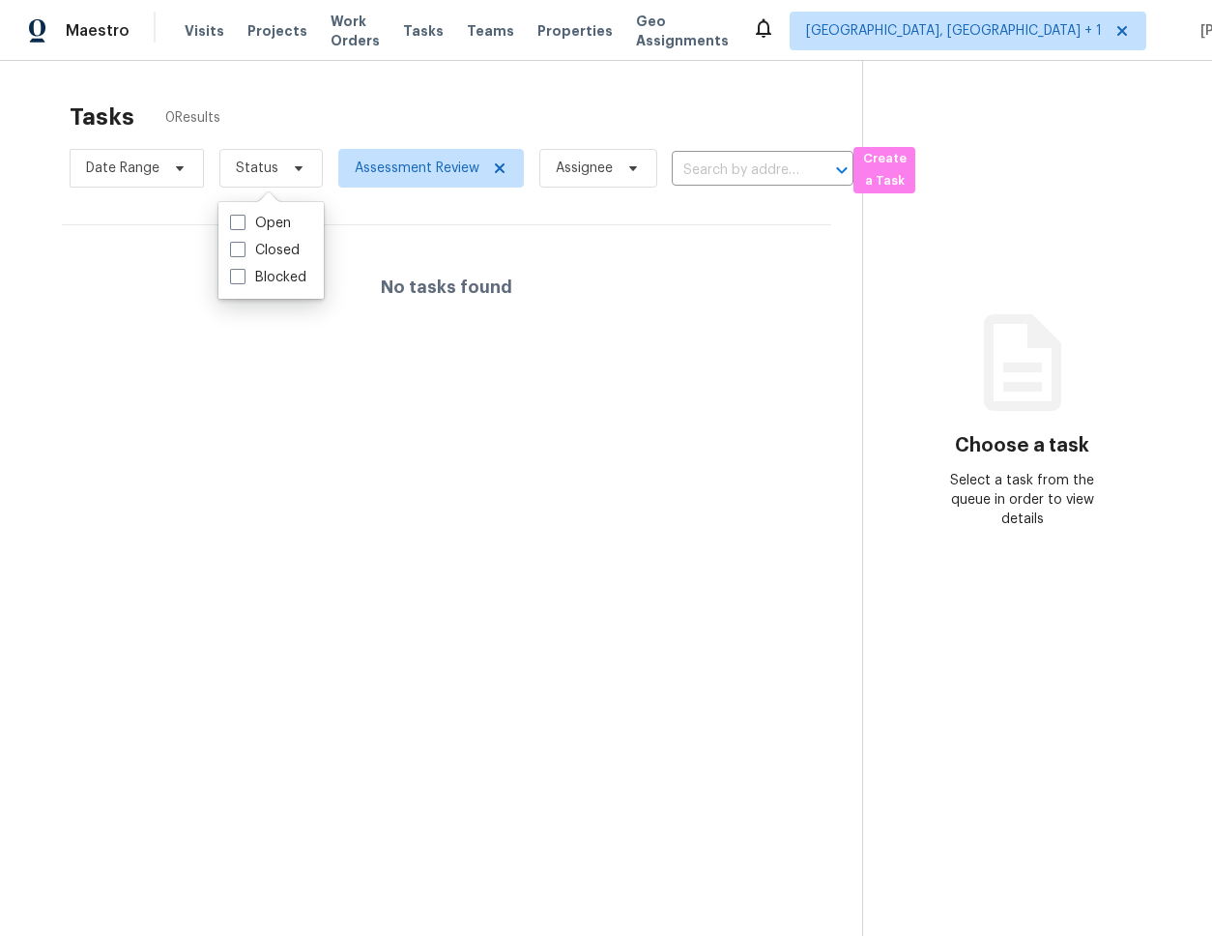
click at [948, 335] on section "Choose a task Select a task from the queue in order to view details" at bounding box center [1021, 529] width 319 height 936
click at [535, 114] on div "Tasks 0 Results" at bounding box center [466, 117] width 793 height 50
click at [505, 103] on div "Tasks 0 Results" at bounding box center [466, 117] width 793 height 50
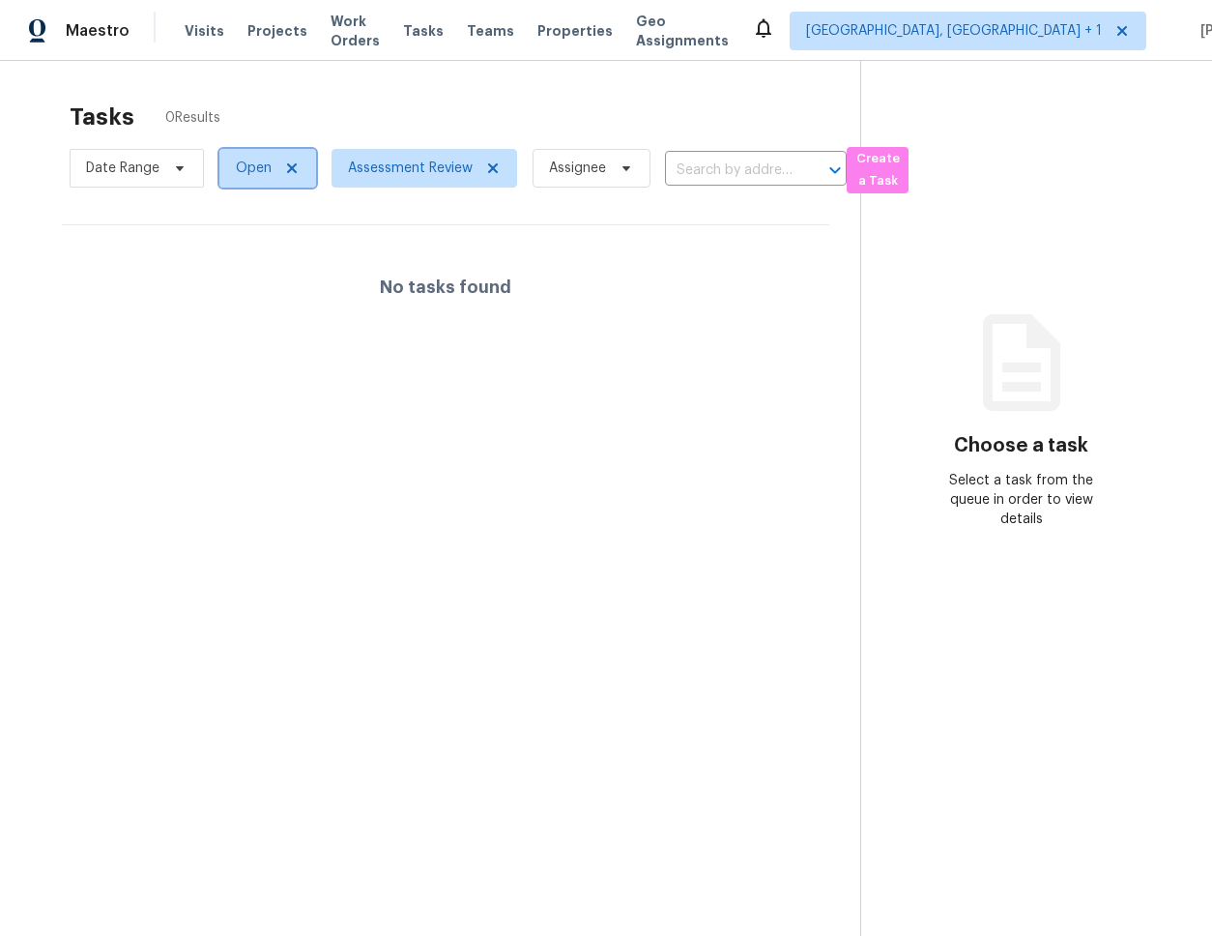
click at [297, 172] on icon at bounding box center [291, 167] width 15 height 15
click at [426, 171] on span "Assessment Review" at bounding box center [417, 168] width 125 height 19
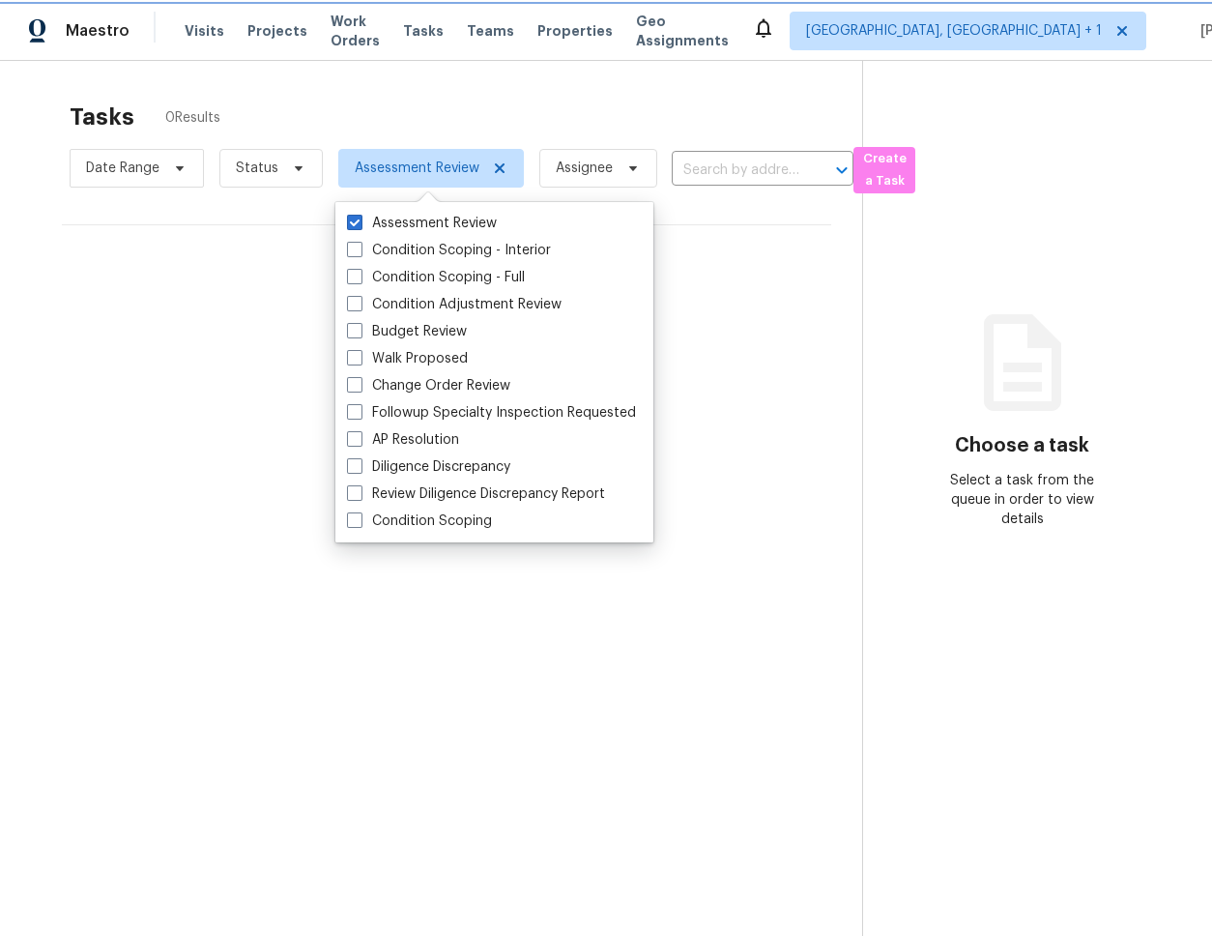
click at [494, 168] on icon at bounding box center [499, 167] width 15 height 15
checkbox input "false"
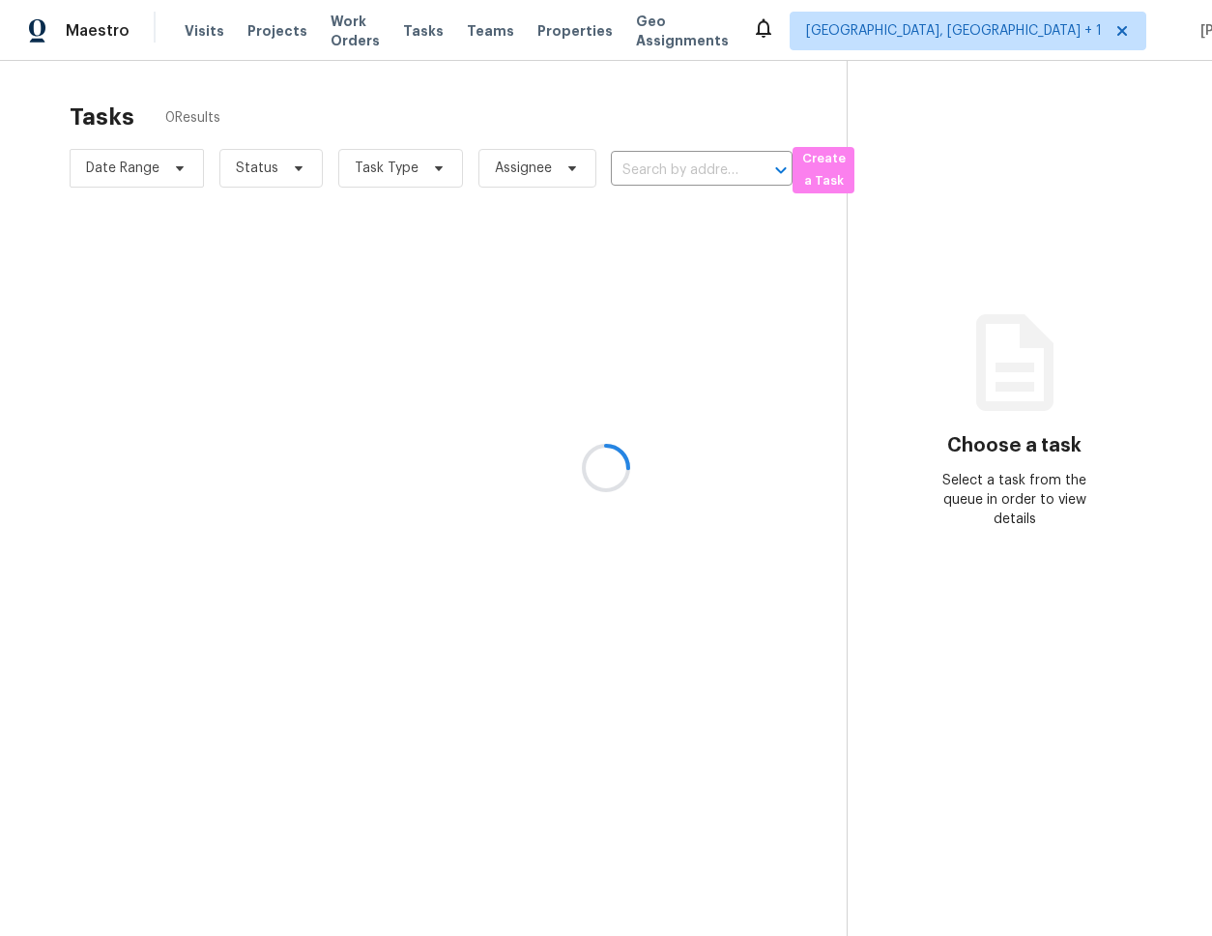
click at [230, 246] on div at bounding box center [606, 468] width 1212 height 936
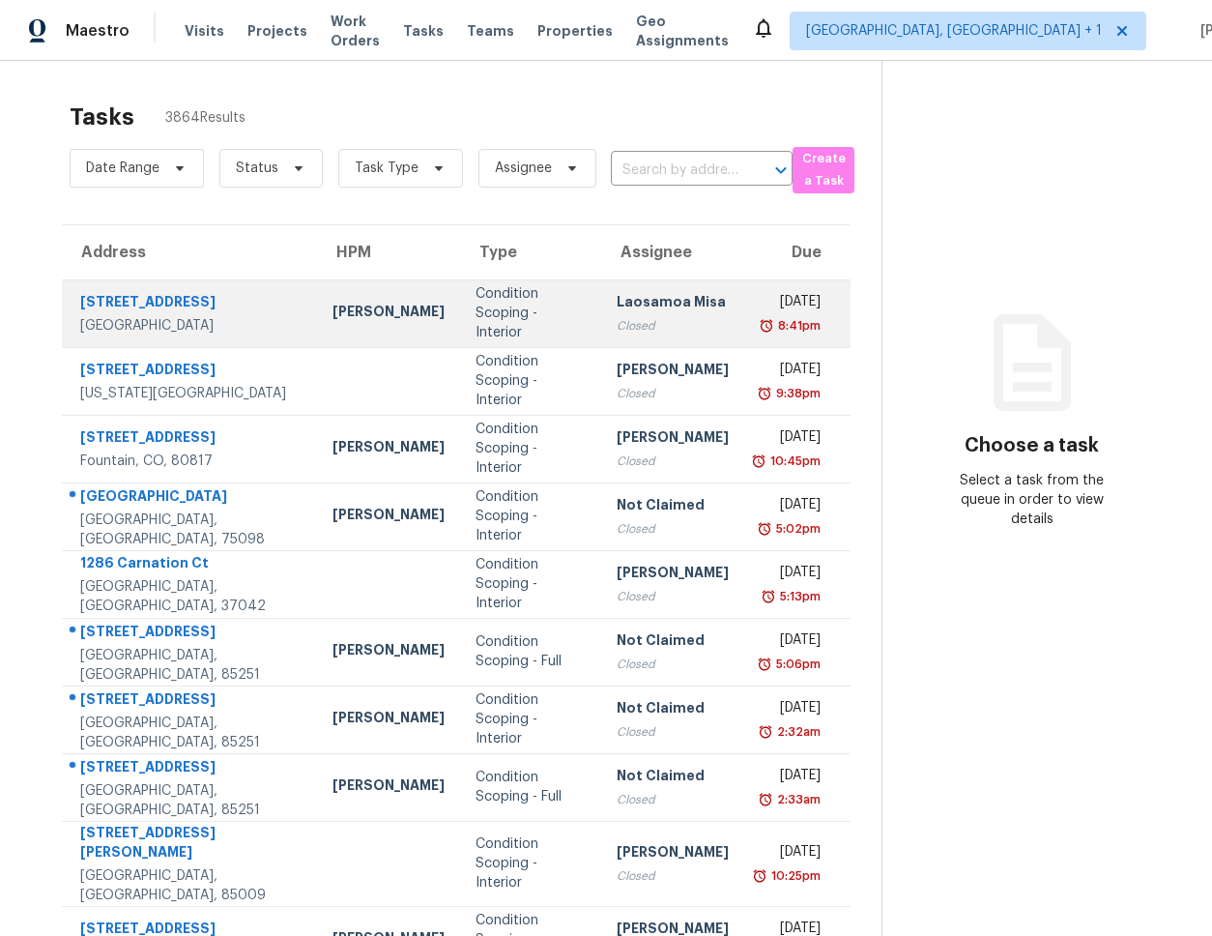
click at [230, 298] on div "[STREET_ADDRESS]" at bounding box center [190, 304] width 221 height 24
